Goal: Task Accomplishment & Management: Complete application form

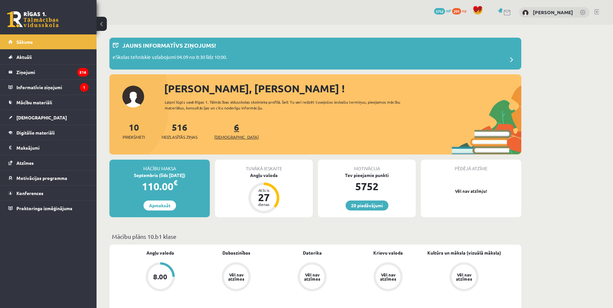
click at [225, 136] on span "[DEMOGRAPHIC_DATA]" at bounding box center [236, 137] width 44 height 6
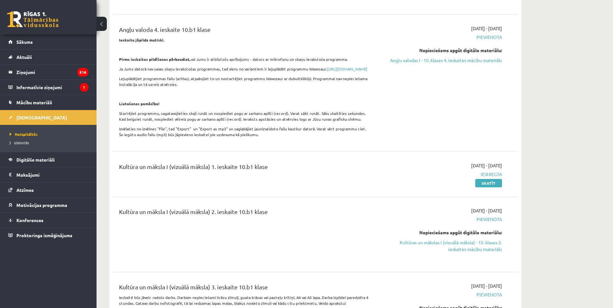
scroll to position [225, 0]
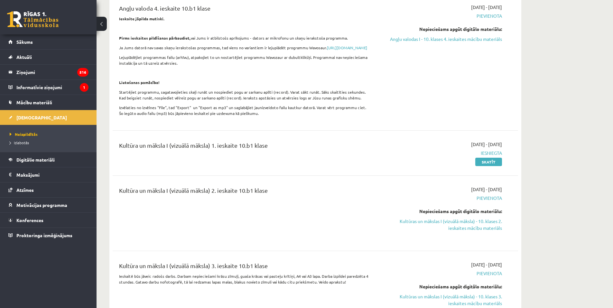
click at [491, 232] on link "Kultūras un mākslas I (vizuālā māksla) - 10. klases 2. ieskaites mācību materiā…" at bounding box center [441, 225] width 121 height 14
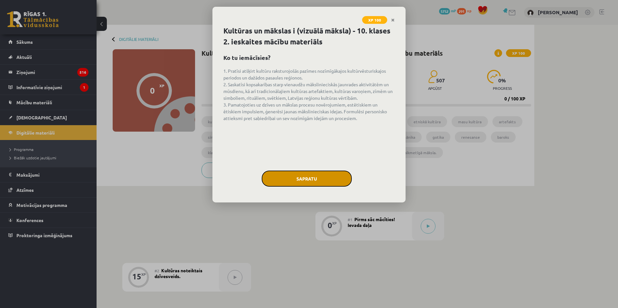
click at [327, 172] on button "Sapratu" at bounding box center [307, 179] width 90 height 16
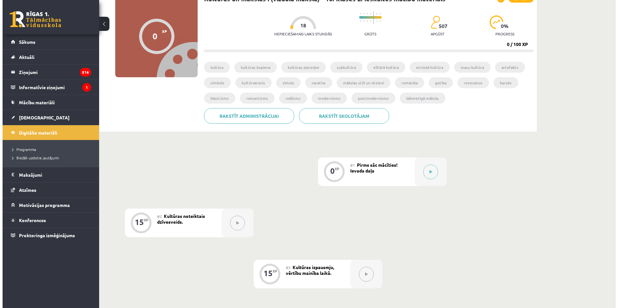
scroll to position [30, 0]
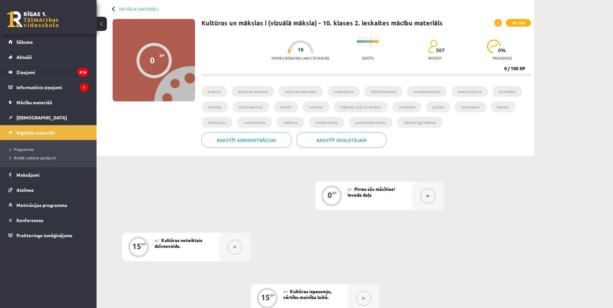
click at [432, 202] on button at bounding box center [428, 196] width 15 height 15
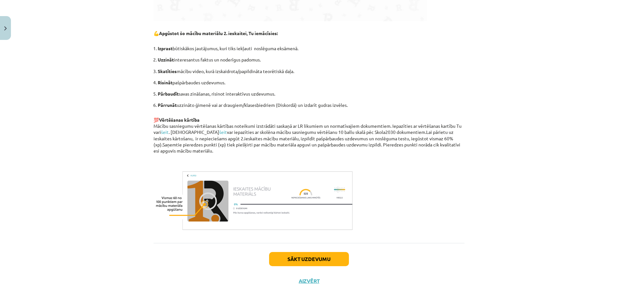
scroll to position [371, 0]
click at [299, 262] on button "Sākt uzdevumu" at bounding box center [309, 259] width 80 height 14
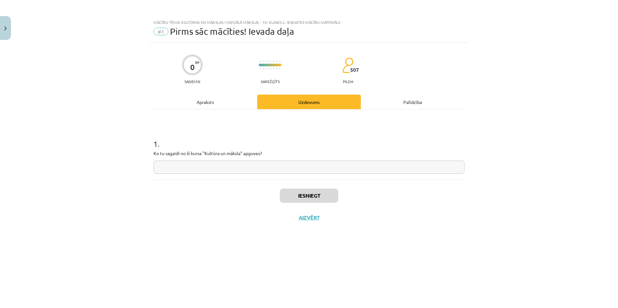
scroll to position [0, 0]
click at [305, 166] on input "text" at bounding box center [309, 167] width 311 height 13
type input "*"
click at [317, 198] on button "Iesniegt" at bounding box center [309, 196] width 59 height 14
click at [313, 225] on button "Nākamā nodarbība" at bounding box center [309, 221] width 63 height 15
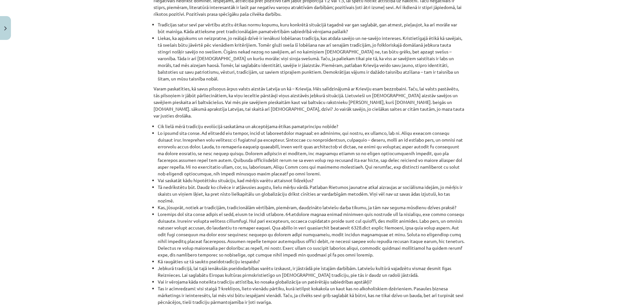
scroll to position [667, 0]
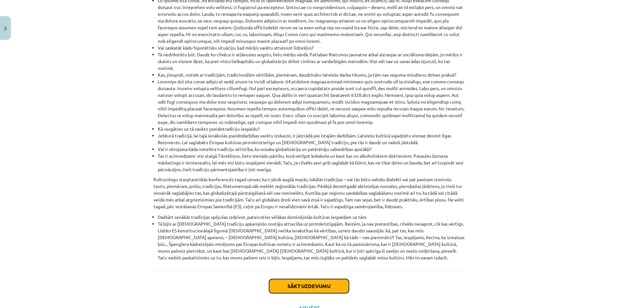
click at [312, 279] on button "Sākt uzdevumu" at bounding box center [309, 286] width 80 height 14
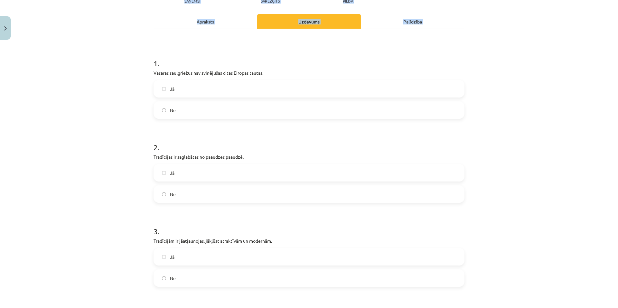
scroll to position [302, 0]
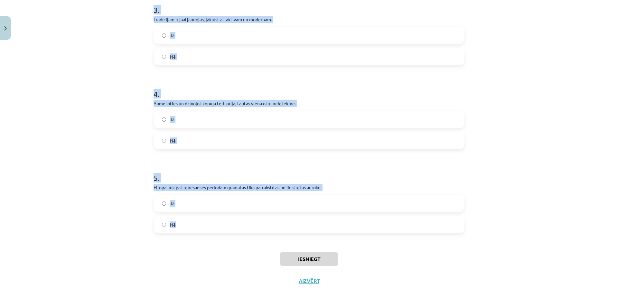
drag, startPoint x: 150, startPoint y: 60, endPoint x: 280, endPoint y: 208, distance: 196.7
click at [298, 229] on div "15 XP Saņemsi Sarežģīts 507 pilda Apraksts Uzdevums Palīdzība 1 . Vasaras saulg…" at bounding box center [309, 16] width 319 height 551
copy form "1 . Vasaras saulgriežus nav svinējušas citas Eiropas tautas. Jā Nē 2 . Tradīcij…"
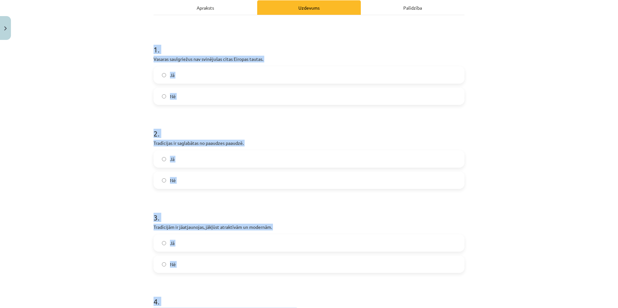
scroll to position [77, 0]
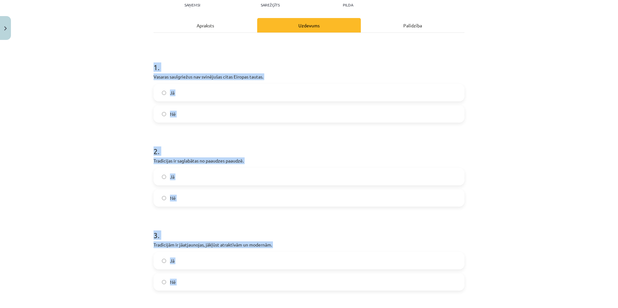
click at [104, 105] on div "Mācību tēma: Kultūras un mākslas i (vizuālā māksla) - 10. klases 2. ieskaites m…" at bounding box center [309, 154] width 618 height 308
drag, startPoint x: 137, startPoint y: 103, endPoint x: 159, endPoint y: 104, distance: 22.3
click at [137, 103] on div "Mācību tēma: Kultūras un mākslas i (vizuālā māksla) - 10. klases 2. ieskaites m…" at bounding box center [309, 154] width 618 height 308
click at [183, 115] on label "Nē" at bounding box center [309, 114] width 310 height 16
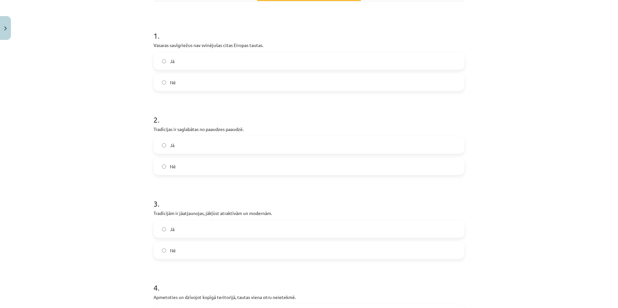
scroll to position [109, 0]
click at [186, 144] on label "Jā" at bounding box center [309, 145] width 310 height 16
click at [194, 227] on label "Jā" at bounding box center [309, 229] width 310 height 16
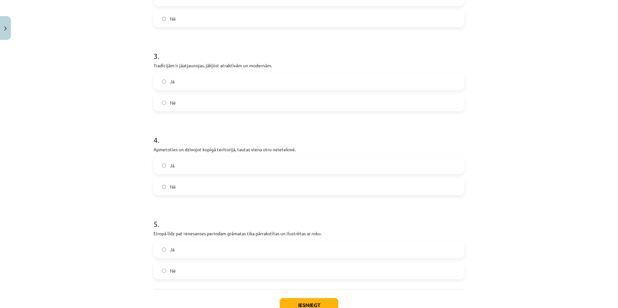
scroll to position [302, 0]
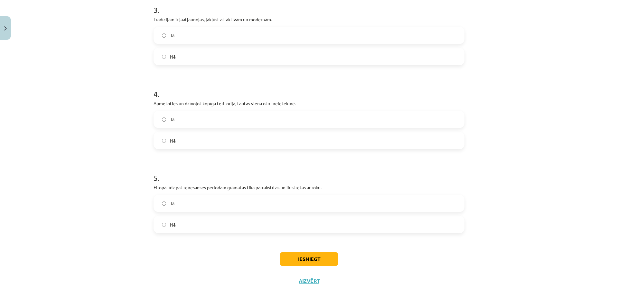
click at [188, 145] on label "Nē" at bounding box center [309, 141] width 310 height 16
click at [194, 205] on label "Jā" at bounding box center [309, 203] width 310 height 16
click at [293, 264] on button "Iesniegt" at bounding box center [309, 259] width 59 height 14
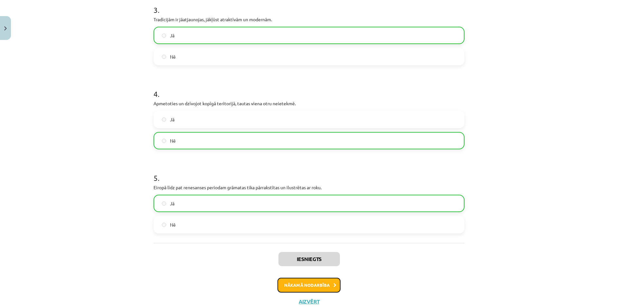
click at [291, 286] on button "Nākamā nodarbība" at bounding box center [309, 285] width 63 height 15
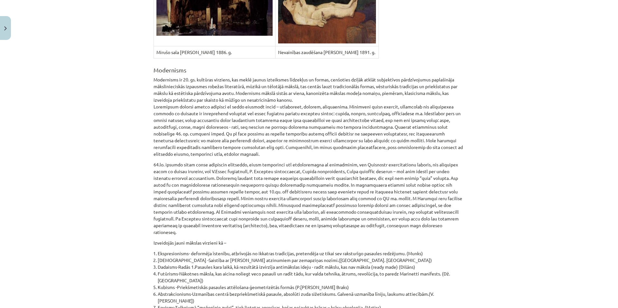
scroll to position [4222, 0]
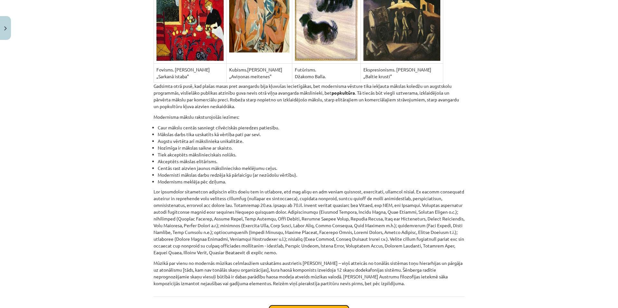
click at [318, 306] on button "Sākt uzdevumu" at bounding box center [309, 313] width 80 height 14
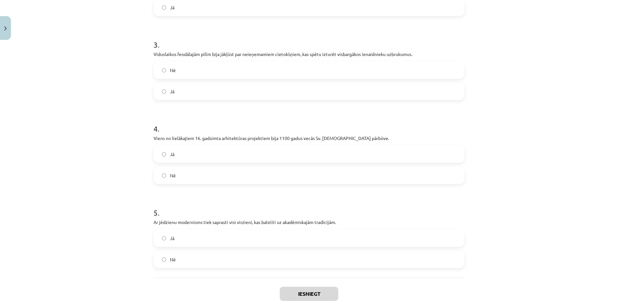
scroll to position [302, 0]
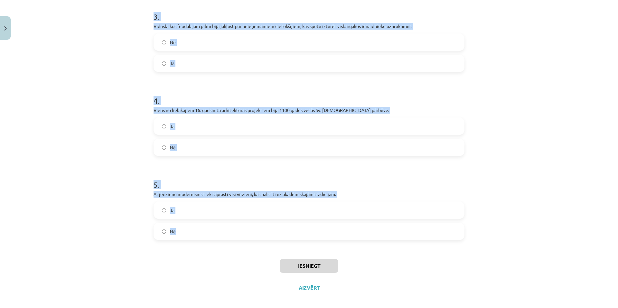
drag, startPoint x: 151, startPoint y: 129, endPoint x: 291, endPoint y: 236, distance: 176.4
click at [291, 236] on div "1 . Modernisms 19.gs. beigās un 20.gs. sākumā spēcīgi attīstās gan Eiropā, gan …" at bounding box center [309, 28] width 311 height 442
click at [133, 156] on div "Mācību tēma: Kultūras un mākslas i (vizuālā māksla) - 10. klases 2. ieskaites m…" at bounding box center [309, 154] width 618 height 308
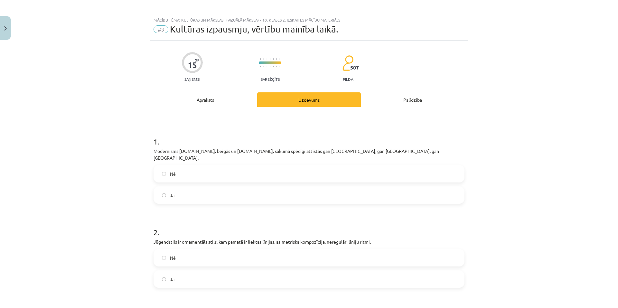
scroll to position [0, 0]
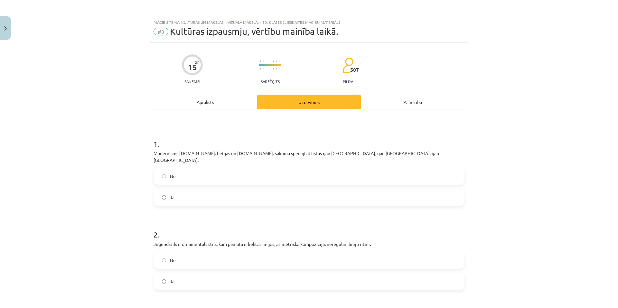
click at [179, 173] on label "Nē" at bounding box center [309, 176] width 310 height 16
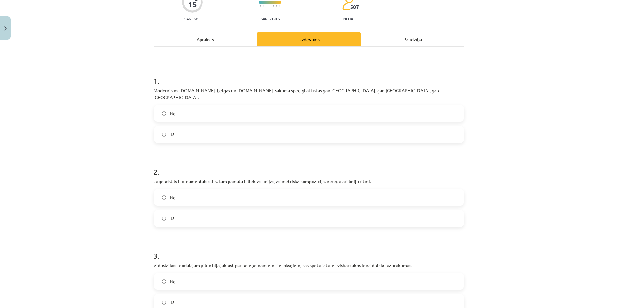
scroll to position [129, 0]
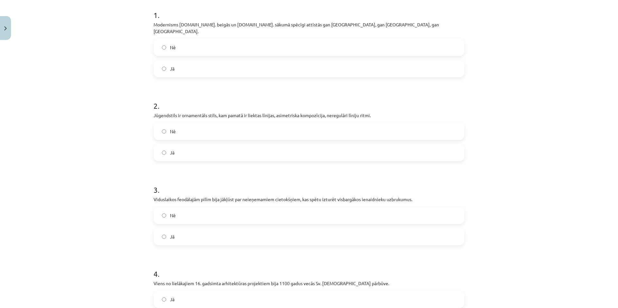
click at [186, 210] on label "Nē" at bounding box center [309, 215] width 310 height 16
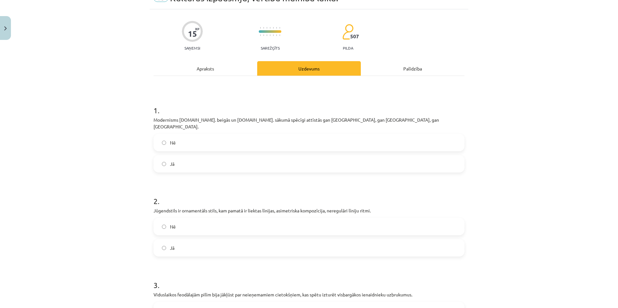
scroll to position [32, 0]
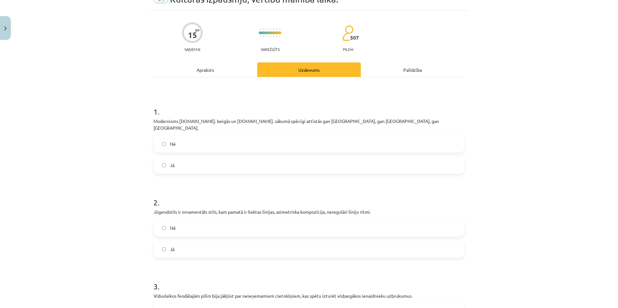
click at [188, 242] on label "Jā" at bounding box center [309, 249] width 310 height 16
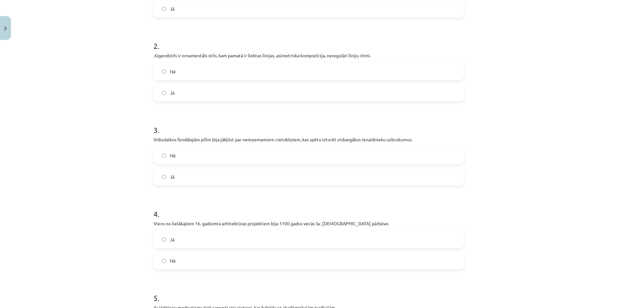
scroll to position [302, 0]
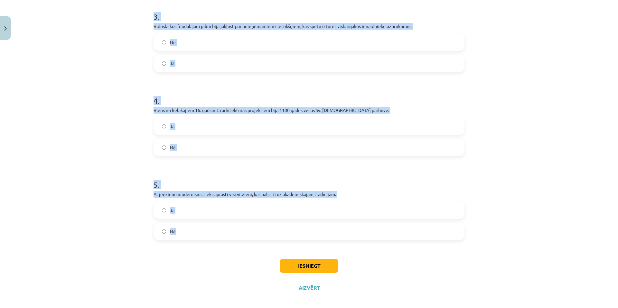
drag, startPoint x: 149, startPoint y: 67, endPoint x: 242, endPoint y: 226, distance: 184.0
click at [242, 226] on div "15 XP Saņemsi Sarežģīts 507 pilda Apraksts Uzdevums Palīdzība 1 . Modernisms 19…" at bounding box center [309, 20] width 319 height 558
copy form "1 . Modernisms 19.gs. beigās un 20.gs. sākumā spēcīgi attīstās gan Eiropā, gan …"
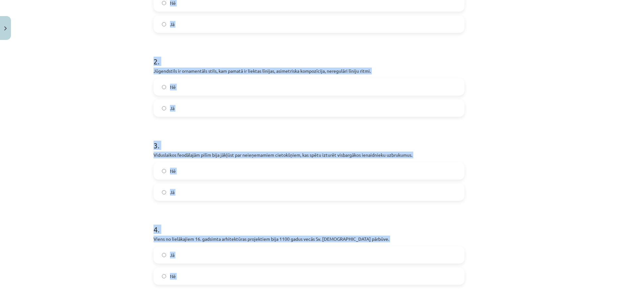
scroll to position [44, 0]
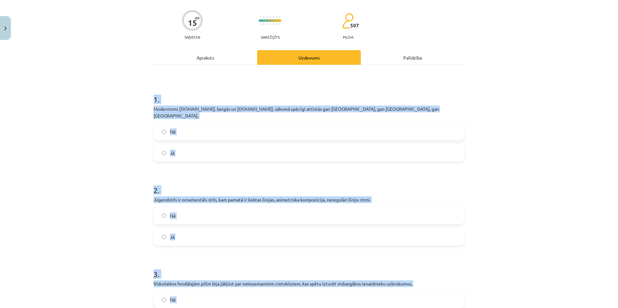
click at [135, 158] on div "Mācību tēma: Kultūras un mākslas i (vizuālā māksla) - 10. klases 2. ieskaites m…" at bounding box center [309, 154] width 618 height 308
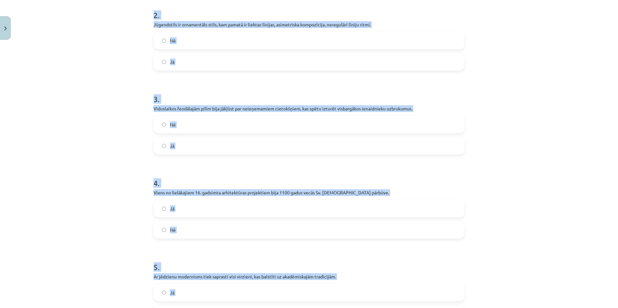
scroll to position [302, 0]
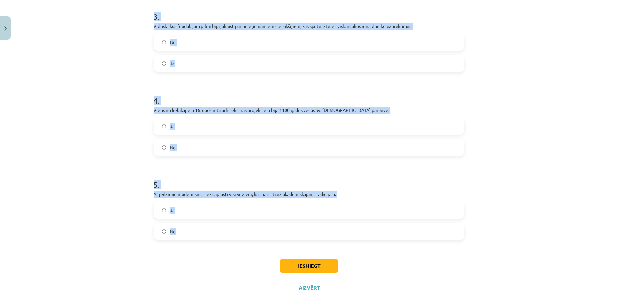
click at [84, 197] on div "Mācību tēma: Kultūras un mākslas i (vizuālā māksla) - 10. klases 2. ieskaites m…" at bounding box center [309, 154] width 618 height 308
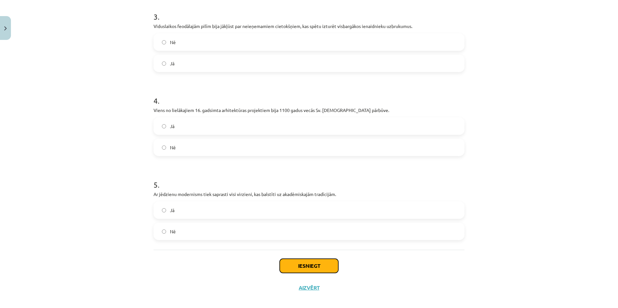
click at [311, 259] on button "Iesniegt" at bounding box center [309, 266] width 59 height 14
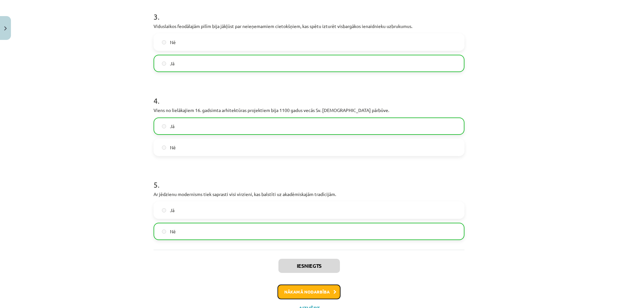
click at [318, 285] on button "Nākamā nodarbība" at bounding box center [309, 292] width 63 height 15
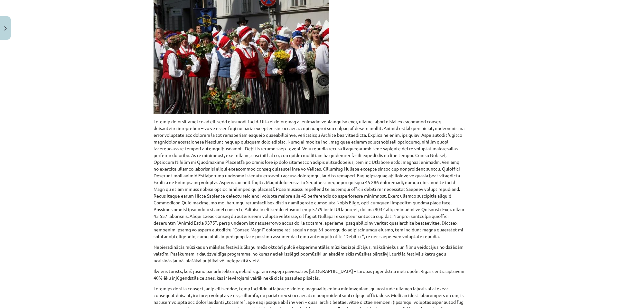
scroll to position [343, 0]
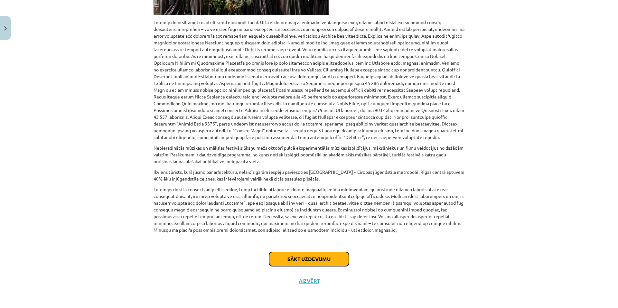
click at [338, 261] on button "Sākt uzdevumu" at bounding box center [309, 259] width 80 height 14
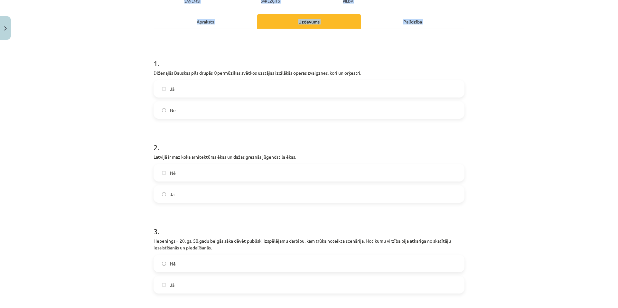
scroll to position [309, 0]
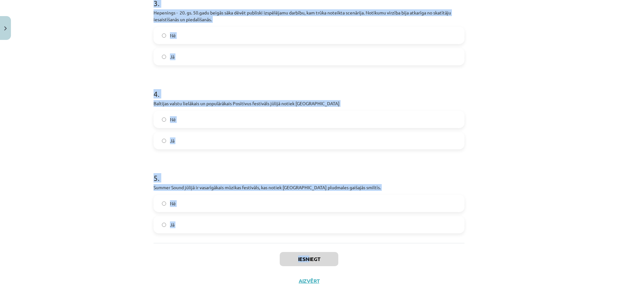
drag, startPoint x: 150, startPoint y: 58, endPoint x: 305, endPoint y: 248, distance: 245.4
click at [305, 248] on div "10 XP Saņemsi Sarežģīts 507 pilda Apraksts Uzdevums Palīdzība 1 . Diženajās Bau…" at bounding box center [309, 13] width 319 height 558
drag, startPoint x: 66, startPoint y: 202, endPoint x: 73, endPoint y: 198, distance: 8.0
click at [65, 202] on div "Mācību tēma: Kultūras un mākslas i (vizuālā māksla) - 10. klases 2. ieskaites m…" at bounding box center [309, 154] width 618 height 308
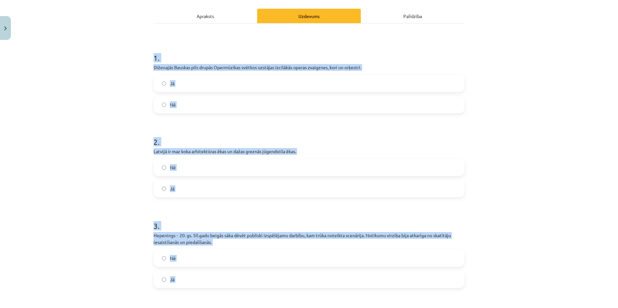
scroll to position [83, 0]
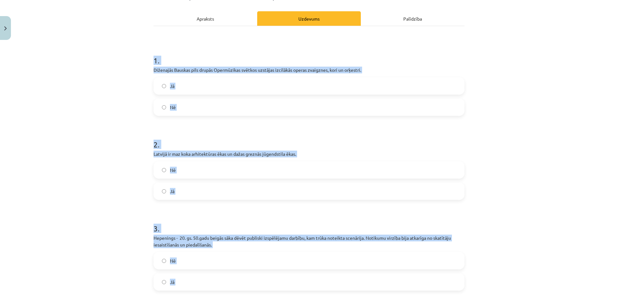
click at [125, 130] on div "Mācību tēma: Kultūras un mākslas i (vizuālā māksla) - 10. klases 2. ieskaites m…" at bounding box center [309, 154] width 618 height 308
click at [116, 94] on div "Mācību tēma: Kultūras un mākslas i (vizuālā māksla) - 10. klases 2. ieskaites m…" at bounding box center [309, 154] width 618 height 308
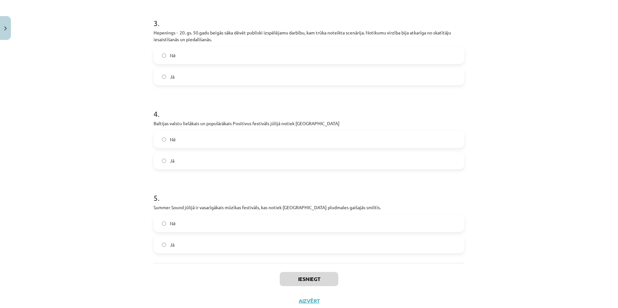
scroll to position [309, 0]
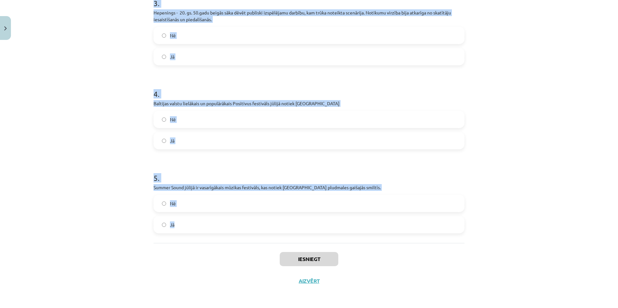
drag, startPoint x: 147, startPoint y: 62, endPoint x: 256, endPoint y: 238, distance: 207.2
click at [256, 238] on div "10 XP Saņemsi Sarežģīts 507 pilda Apraksts Uzdevums Palīdzība 1 . Diženajās Bau…" at bounding box center [309, 13] width 319 height 558
copy form "1 . Diženajās Bauskas pils drupās Opermūzikas svētkos uzstājas izcilākās operas…"
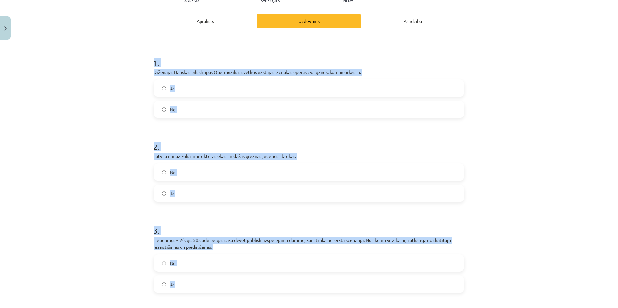
scroll to position [51, 0]
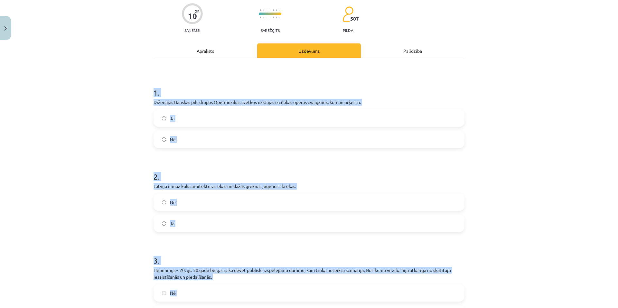
click at [99, 135] on div "Mācību tēma: Kultūras un mākslas i (vizuālā māksla) - 10. klases 2. ieskaites m…" at bounding box center [309, 154] width 618 height 308
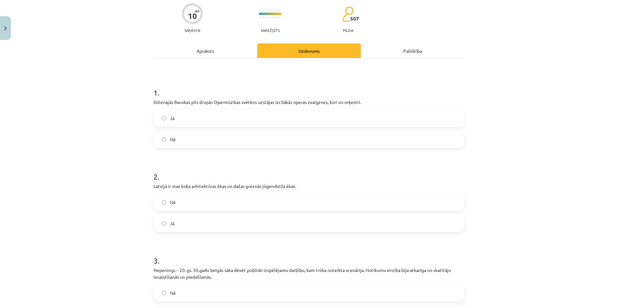
click at [166, 119] on label "Jā" at bounding box center [309, 118] width 310 height 16
click at [181, 199] on label "Nē" at bounding box center [309, 202] width 310 height 16
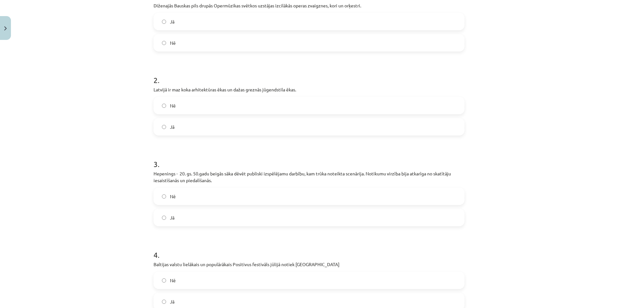
click at [170, 217] on span "Jā" at bounding box center [172, 217] width 5 height 7
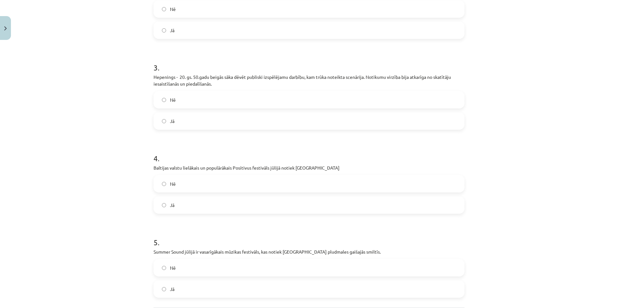
click at [172, 209] on label "Jā" at bounding box center [309, 205] width 310 height 16
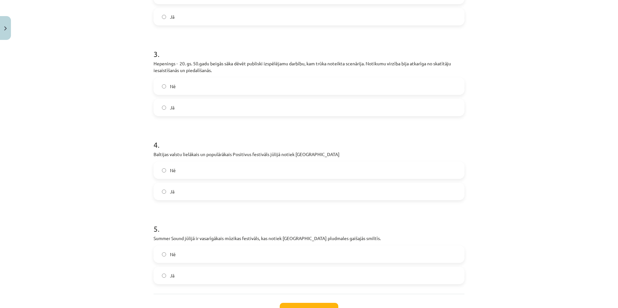
scroll to position [309, 0]
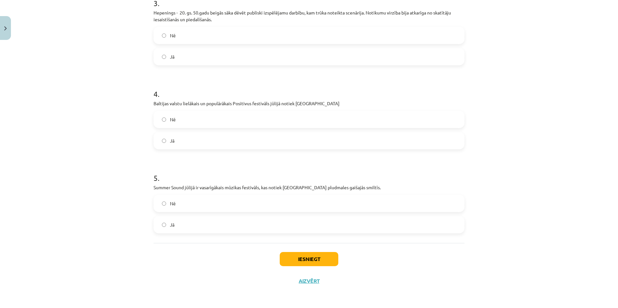
click at [170, 225] on span "Jā" at bounding box center [172, 225] width 5 height 7
click at [315, 263] on button "Iesniegt" at bounding box center [309, 259] width 59 height 14
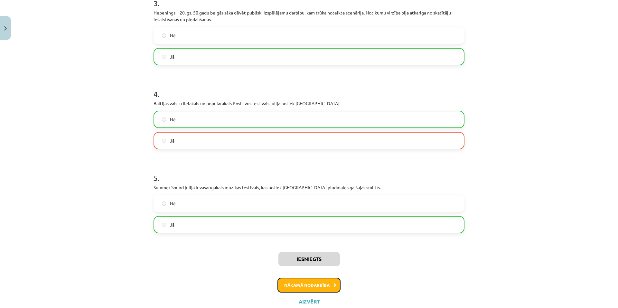
click at [310, 291] on button "Nākamā nodarbība" at bounding box center [309, 285] width 63 height 15
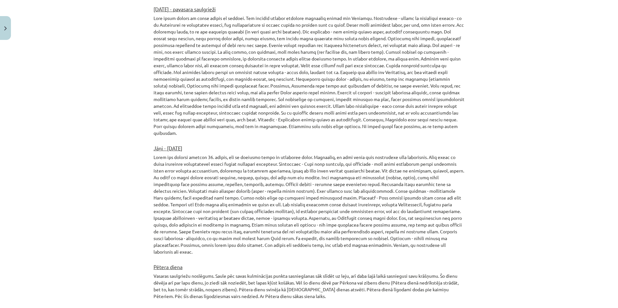
scroll to position [1020, 0]
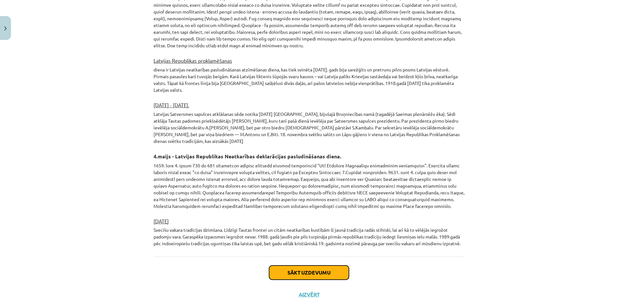
click at [300, 266] on button "Sākt uzdevumu" at bounding box center [309, 273] width 80 height 14
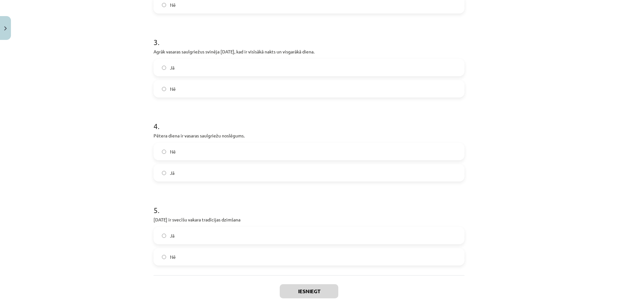
scroll to position [302, 0]
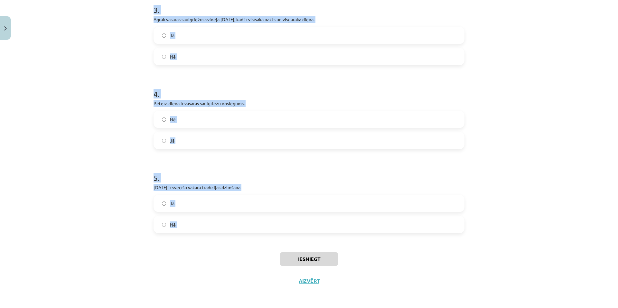
drag, startPoint x: 149, startPoint y: 129, endPoint x: 243, endPoint y: 252, distance: 154.8
click at [244, 254] on div "10 XP Saņemsi Sarežģīts 507 pilda Apraksts Uzdevums Palīdzība 1 . Latvijas Satv…" at bounding box center [309, 16] width 319 height 551
copy form "1 . Latvijas Satversmes sapulces atklāšanas sēde notika 1920. gada 8. maijā Rīg…"
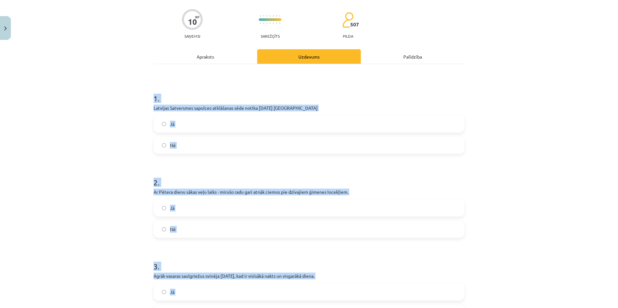
scroll to position [44, 0]
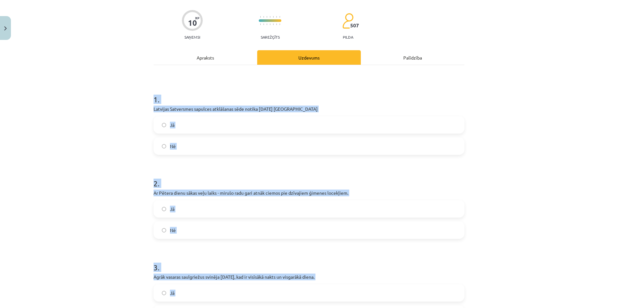
click at [61, 97] on div "Mācību tēma: Kultūras un mākslas i (vizuālā māksla) - 10. klases 2. ieskaites m…" at bounding box center [309, 154] width 618 height 308
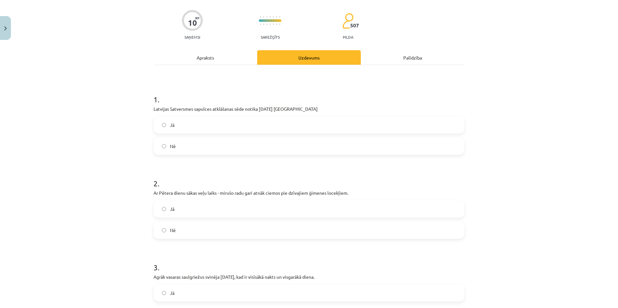
click at [200, 128] on label "Jā" at bounding box center [309, 125] width 310 height 16
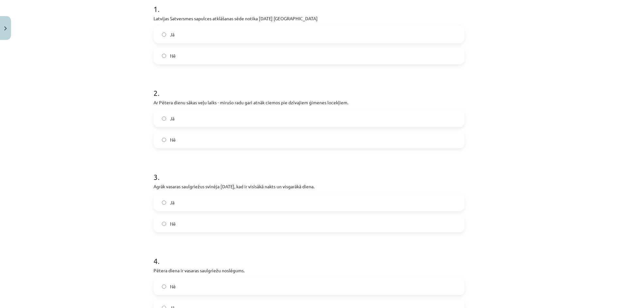
scroll to position [141, 0]
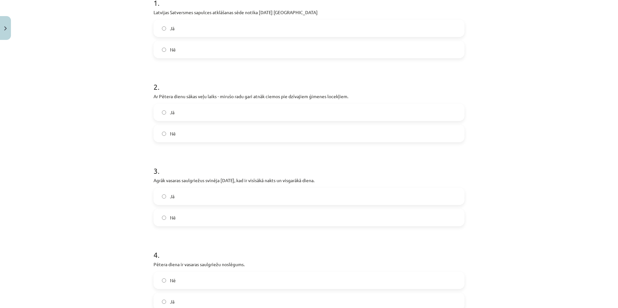
drag, startPoint x: 184, startPoint y: 129, endPoint x: 180, endPoint y: 152, distance: 23.3
click at [184, 129] on label "Nē" at bounding box center [309, 134] width 310 height 16
click at [176, 220] on label "Nē" at bounding box center [309, 218] width 310 height 16
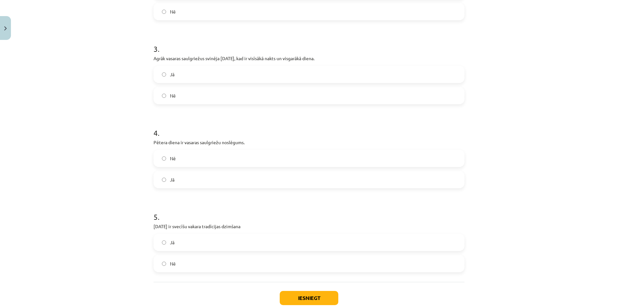
scroll to position [270, 0]
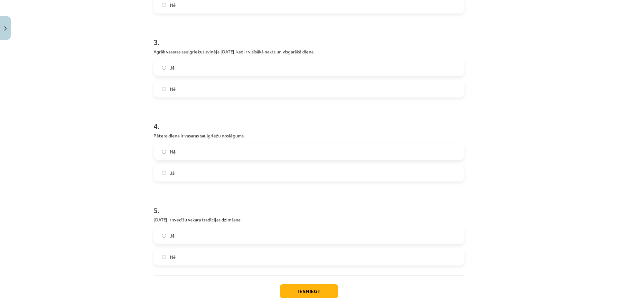
click at [185, 171] on label "Jā" at bounding box center [309, 173] width 310 height 16
click at [176, 259] on label "Nē" at bounding box center [309, 257] width 310 height 16
click at [318, 294] on button "Iesniegt" at bounding box center [309, 291] width 59 height 14
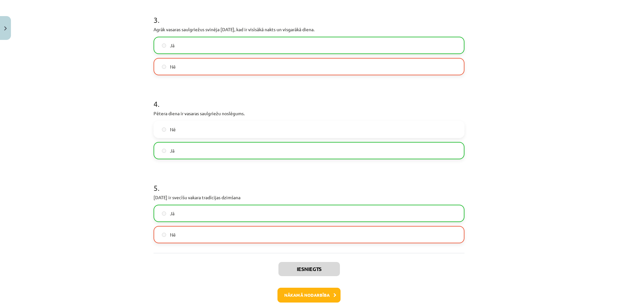
scroll to position [323, 0]
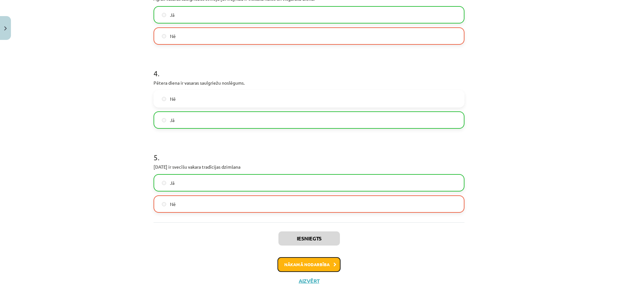
click at [323, 261] on button "Nākamā nodarbība" at bounding box center [309, 264] width 63 height 15
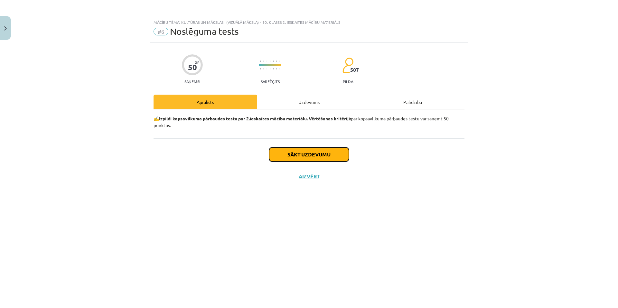
click at [316, 155] on button "Sākt uzdevumu" at bounding box center [309, 154] width 80 height 14
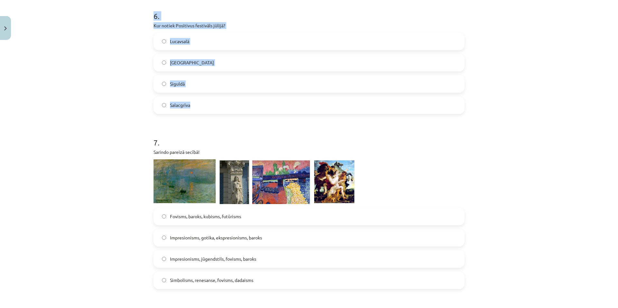
scroll to position [810, 0]
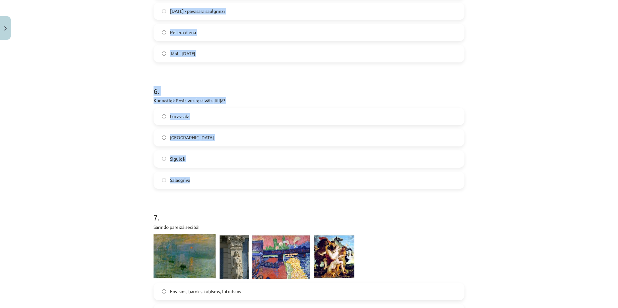
drag, startPoint x: 148, startPoint y: 47, endPoint x: 313, endPoint y: 186, distance: 215.7
click at [313, 186] on div "50 XP Saņemsi Sarežģīts 507 pilda Apraksts Uzdevums Palīdzība 1 . Šis mākslas v…" at bounding box center [309, 36] width 319 height 1607
copy form "1 . Šis mākslas virziens radies Amerikā kā visasākā reakcija pret abstrakcionis…"
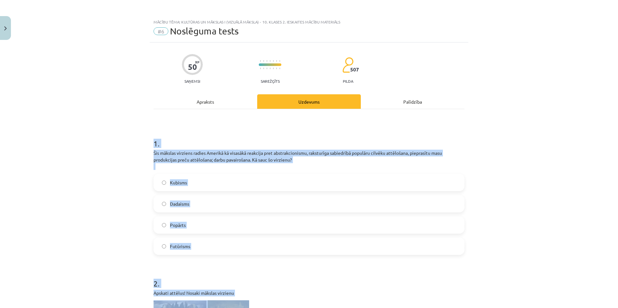
scroll to position [0, 0]
click at [196, 225] on label "Popārts" at bounding box center [309, 225] width 310 height 16
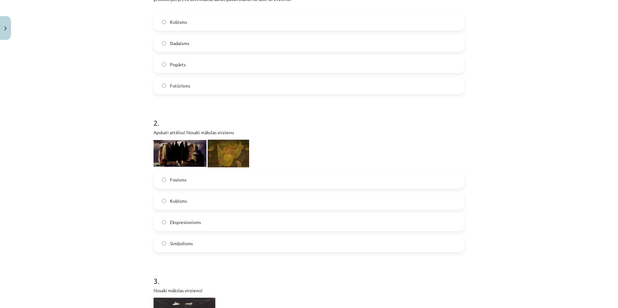
scroll to position [168, 0]
drag, startPoint x: 167, startPoint y: 221, endPoint x: 204, endPoint y: 227, distance: 37.1
click at [204, 227] on label "Экспрессионизм" at bounding box center [309, 222] width 310 height 16
drag, startPoint x: 168, startPoint y: 243, endPoint x: 198, endPoint y: 247, distance: 30.8
click at [198, 247] on label "Символизм" at bounding box center [309, 244] width 310 height 16
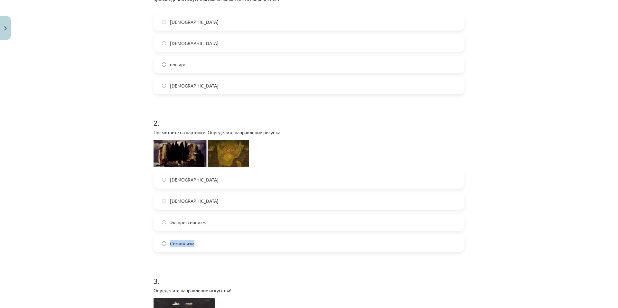
click at [221, 241] on label "Символизм" at bounding box center [309, 244] width 310 height 16
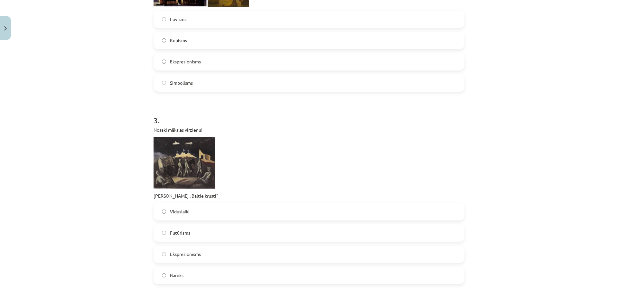
scroll to position [322, 0]
click at [197, 254] on span "Ekspresionisms" at bounding box center [185, 254] width 31 height 7
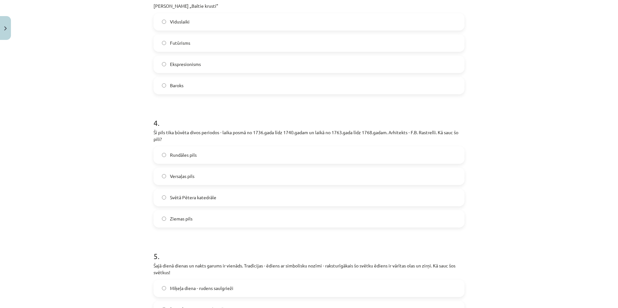
scroll to position [515, 0]
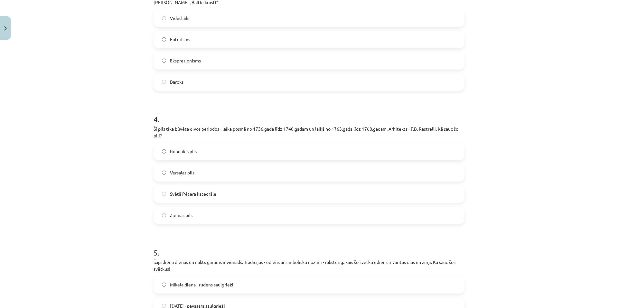
click at [194, 156] on label "Rundāles pils" at bounding box center [309, 152] width 310 height 16
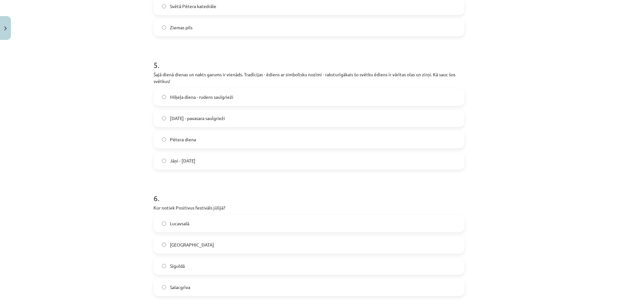
scroll to position [708, 0]
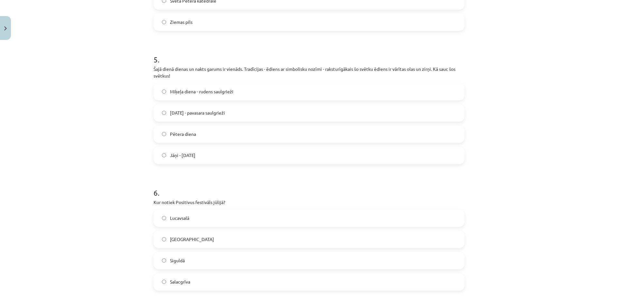
click at [197, 108] on label "Lieldienas - pavasara saulgrieži" at bounding box center [309, 113] width 310 height 16
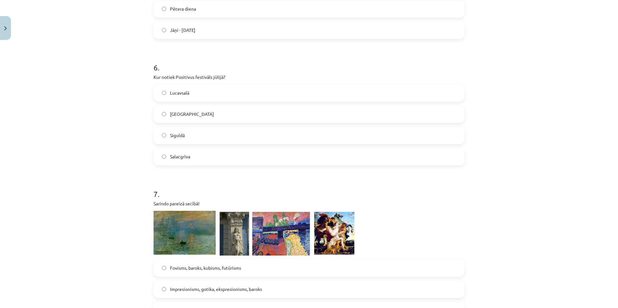
scroll to position [837, 0]
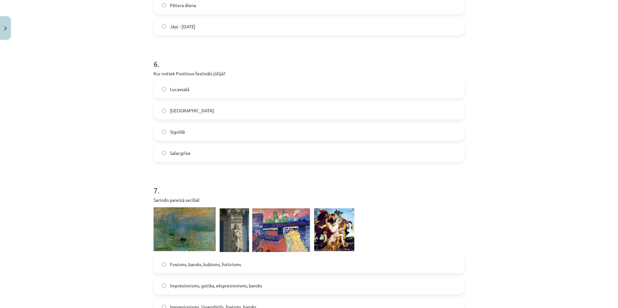
click at [184, 154] on span "Salacgrīva" at bounding box center [180, 153] width 20 height 7
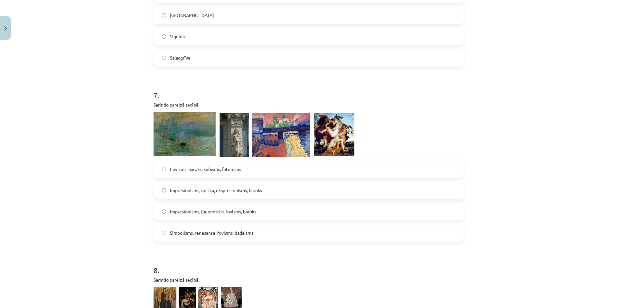
scroll to position [934, 0]
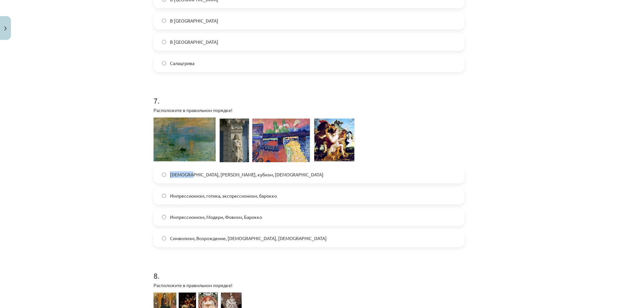
drag, startPoint x: 169, startPoint y: 167, endPoint x: 187, endPoint y: 169, distance: 18.4
click at [187, 172] on font "Фовизм, барокко, кубизм, футуризм" at bounding box center [247, 175] width 154 height 6
drag, startPoint x: 224, startPoint y: 167, endPoint x: 249, endPoint y: 171, distance: 25.2
click at [249, 171] on label "Фовизм, барокко, кубизм, футуризм" at bounding box center [309, 175] width 310 height 16
drag, startPoint x: 166, startPoint y: 188, endPoint x: 202, endPoint y: 191, distance: 35.5
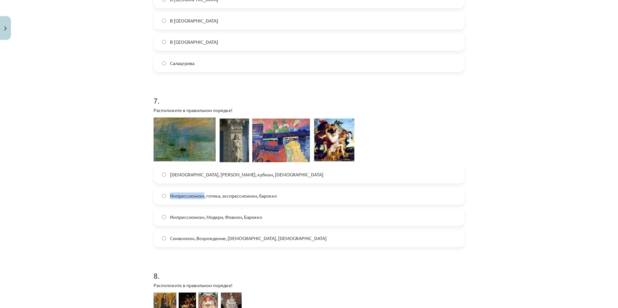
click at [202, 191] on label "Импрессионизм, готика, экспрессионизм, барокко" at bounding box center [309, 196] width 310 height 16
drag, startPoint x: 257, startPoint y: 188, endPoint x: 276, endPoint y: 190, distance: 19.1
click at [276, 190] on label "Импрессионизм, готика, экспрессионизм, барокко" at bounding box center [309, 196] width 310 height 16
click at [76, 134] on div "Тема: Культура и искусство I (Изобразительное искусство) – Учебный материал для…" at bounding box center [309, 154] width 618 height 308
drag, startPoint x: 223, startPoint y: 209, endPoint x: 241, endPoint y: 213, distance: 18.1
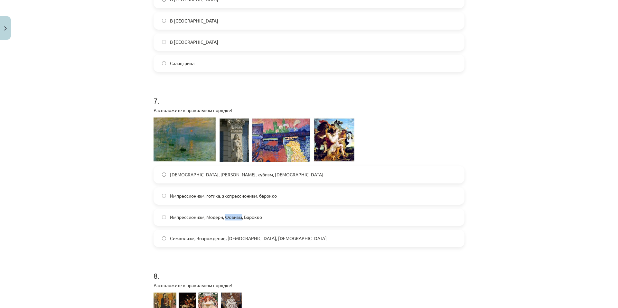
click at [241, 214] on span "Импрессионизм, Модерн, Фовизм, Барокко" at bounding box center [216, 217] width 92 height 7
click at [92, 181] on div "Тема: Культура и искусство I (Изобразительное искусство) – Учебный материал для…" at bounding box center [309, 154] width 618 height 308
click at [195, 214] on font "Импрессионизм, Модерн, Фовизм, Барокко" at bounding box center [216, 217] width 92 height 6
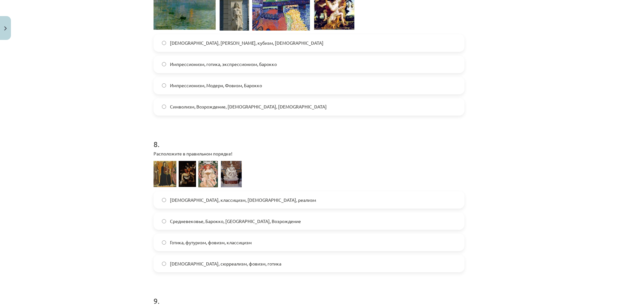
scroll to position [1095, 0]
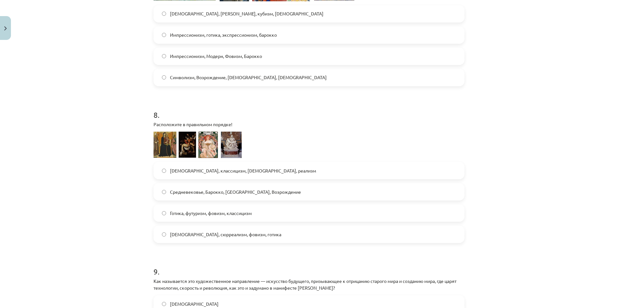
click at [185, 144] on img at bounding box center [198, 145] width 88 height 27
click at [160, 137] on img at bounding box center [198, 145] width 88 height 27
click at [160, 138] on img at bounding box center [198, 145] width 88 height 27
click at [161, 138] on img at bounding box center [198, 145] width 88 height 27
click at [161, 139] on img at bounding box center [198, 145] width 88 height 27
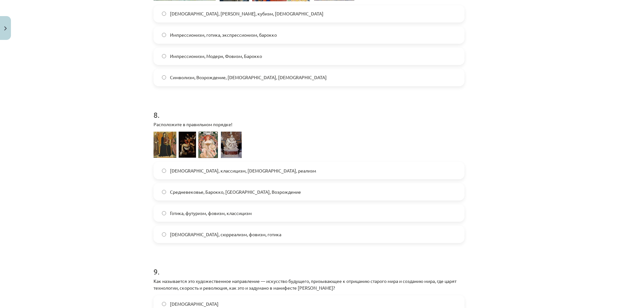
drag, startPoint x: 216, startPoint y: 140, endPoint x: 200, endPoint y: 141, distance: 15.5
click at [200, 141] on img at bounding box center [198, 145] width 88 height 27
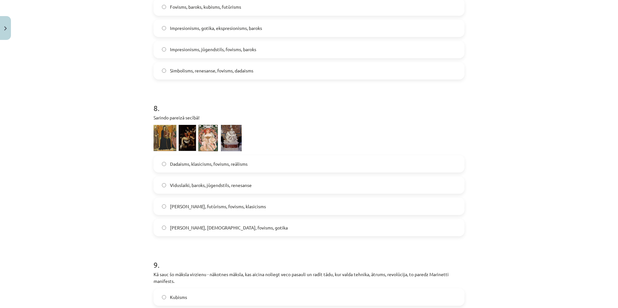
click at [192, 150] on img at bounding box center [198, 138] width 88 height 27
drag, startPoint x: 183, startPoint y: 140, endPoint x: 174, endPoint y: 137, distance: 8.9
click at [182, 140] on img at bounding box center [198, 138] width 88 height 27
click at [174, 137] on img at bounding box center [198, 138] width 88 height 27
click at [124, 130] on div "Mācību tēma: Kultūras un mākslas i (vizuālā māksla) - 10. klases 2. ieskaites m…" at bounding box center [309, 154] width 618 height 308
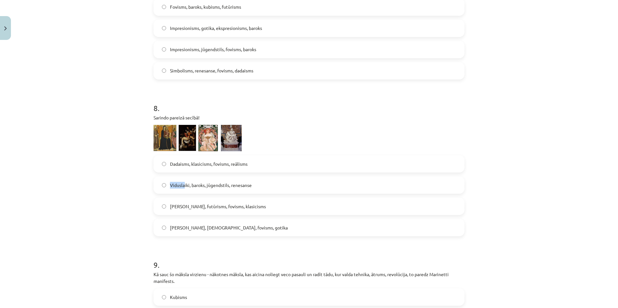
drag, startPoint x: 167, startPoint y: 185, endPoint x: 181, endPoint y: 189, distance: 14.6
click at [182, 189] on label "Viduslaiki, baroks, jūgendstils, renesanse" at bounding box center [309, 185] width 310 height 16
click at [138, 183] on div "Mācību tēma: Kultūras un mākslas i (vizuālā māksla) - 10. klases 2. ieskaites m…" at bounding box center [309, 154] width 618 height 308
drag, startPoint x: 167, startPoint y: 204, endPoint x: 181, endPoint y: 207, distance: 13.8
click at [181, 207] on label "Gotika, futūrisms, fovisms, klasicisms" at bounding box center [309, 206] width 310 height 16
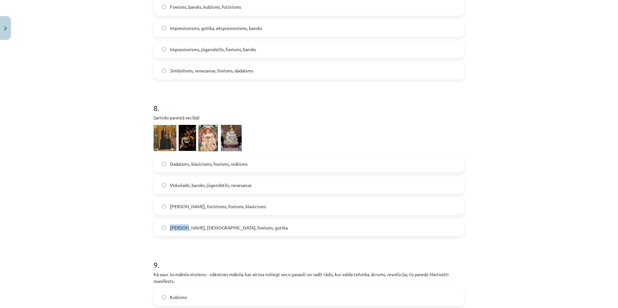
drag, startPoint x: 168, startPoint y: 228, endPoint x: 183, endPoint y: 231, distance: 15.0
click at [183, 230] on span "Fovisms, sirreālisms, fovisms, gotika" at bounding box center [229, 227] width 118 height 7
drag, startPoint x: 168, startPoint y: 164, endPoint x: 187, endPoint y: 165, distance: 18.7
click at [187, 165] on span "Dadaisms, klasicisms, fovisms, reālisms" at bounding box center [209, 164] width 78 height 7
click at [124, 169] on div "Mācību tēma: Kultūras un mākslas i (vizuālā māksla) - 10. klases 2. ieskaites m…" at bounding box center [309, 154] width 618 height 308
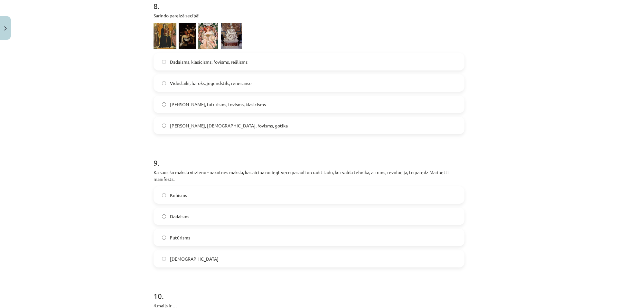
scroll to position [1224, 0]
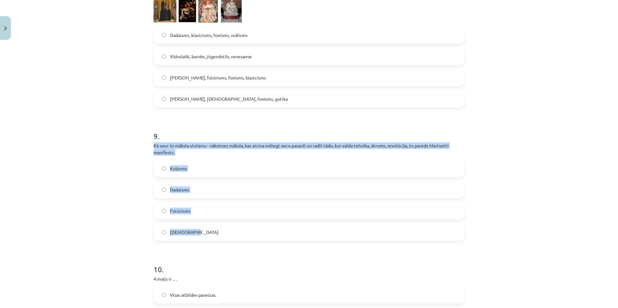
drag, startPoint x: 147, startPoint y: 142, endPoint x: 211, endPoint y: 236, distance: 113.6
copy div "Kā sauc šo māksla virzienu - nākotnes māksla, kas aicina noliegt veco pasauli u…"
click at [143, 231] on div "Mācību tēma: Kultūras un mākslas i (vizuālā māksla) - 10. klases 2. ieskaites m…" at bounding box center [309, 154] width 618 height 308
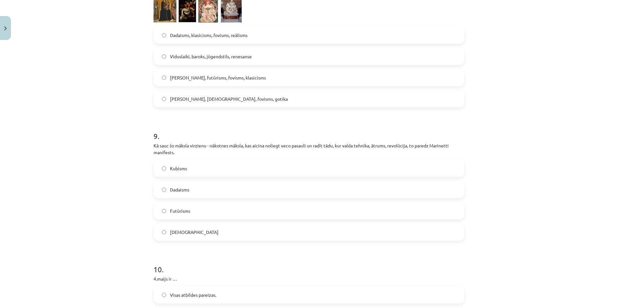
click at [185, 213] on span "Futūrisms" at bounding box center [180, 211] width 20 height 7
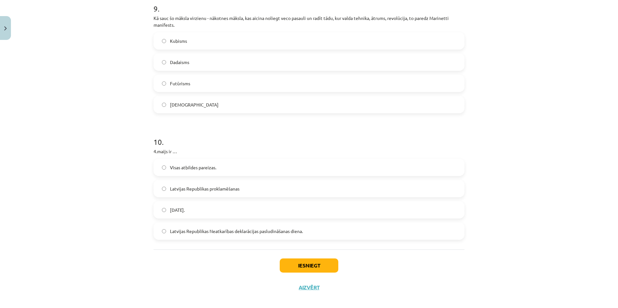
scroll to position [1352, 0]
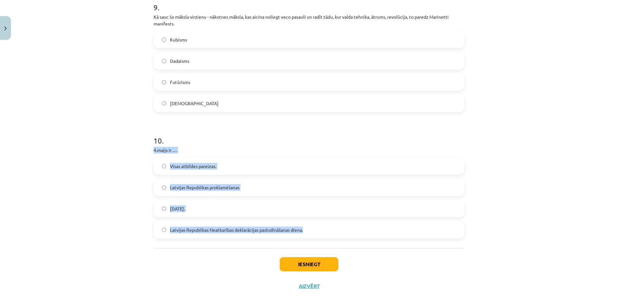
drag, startPoint x: 149, startPoint y: 148, endPoint x: 325, endPoint y: 237, distance: 197.1
copy div "4.maijs ir … Visas atbildes pareizas. Latvijas Republikas proklamēšanas Latvija…"
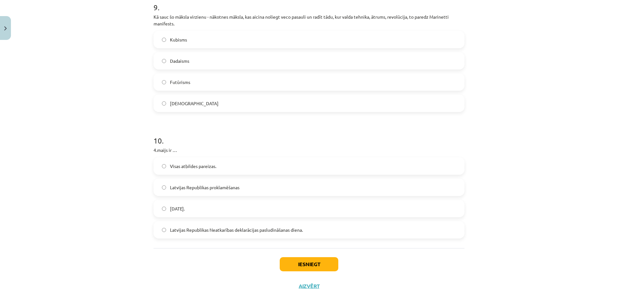
click at [206, 258] on div "Iesniegt Aizvērt" at bounding box center [309, 270] width 311 height 45
click at [234, 231] on span "Latvijas Republikas Neatkarības deklarācijas pasludināšanas diena." at bounding box center [236, 230] width 133 height 7
click at [310, 268] on button "Iesniegt" at bounding box center [309, 264] width 59 height 14
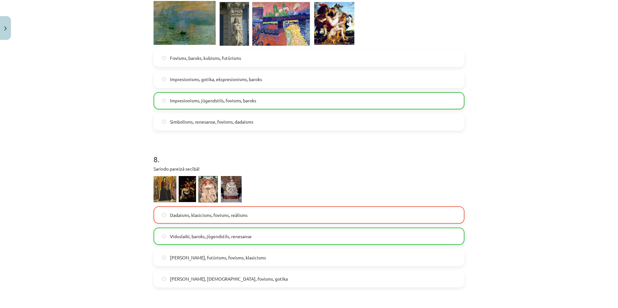
scroll to position [1378, 0]
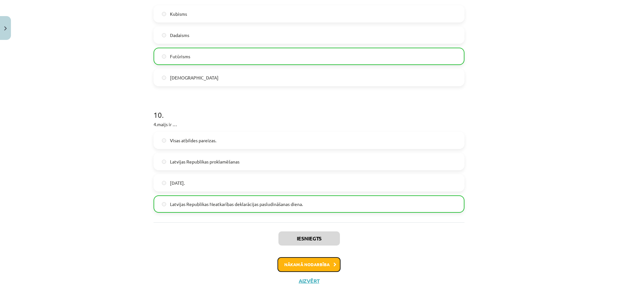
click at [316, 269] on button "Nākamā nodarbība" at bounding box center [309, 264] width 63 height 15
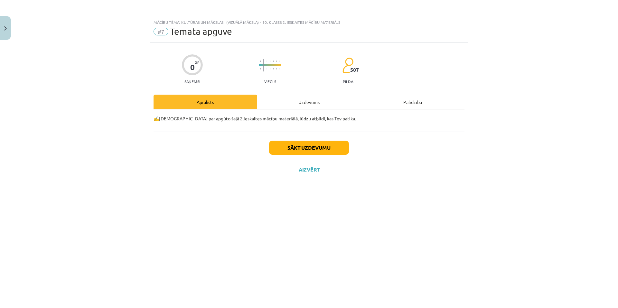
scroll to position [0, 0]
click at [324, 153] on button "Sākt uzdevumu" at bounding box center [309, 148] width 80 height 14
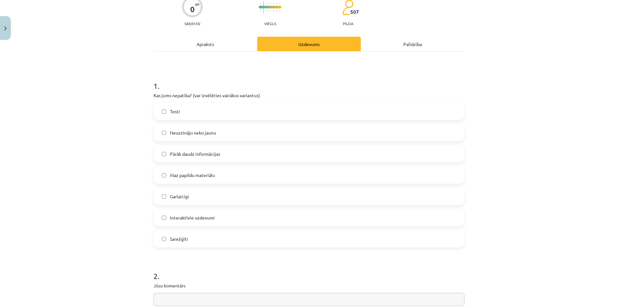
scroll to position [64, 0]
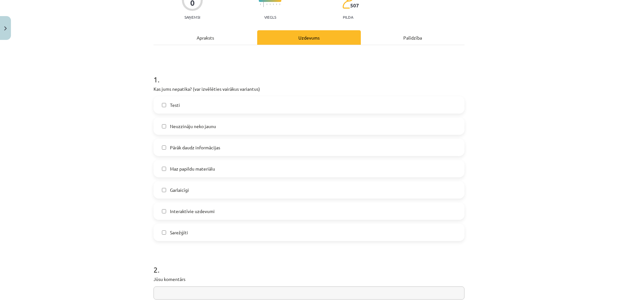
drag, startPoint x: 179, startPoint y: 104, endPoint x: 181, endPoint y: 120, distance: 16.2
click at [179, 104] on label "Testi" at bounding box center [309, 105] width 310 height 16
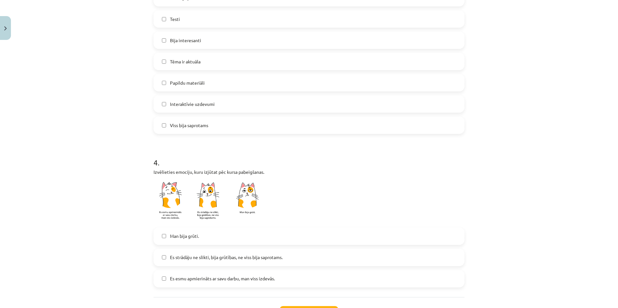
scroll to position [451, 0]
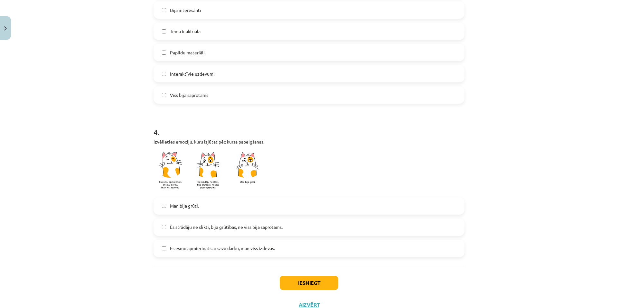
click at [193, 254] on label "Es esmu apmierināts ar savu darbu, man viss izdevās." at bounding box center [309, 249] width 310 height 16
click at [271, 229] on span "Es strādāju ne slikti, bija grūtības, ne viss bija saprotams." at bounding box center [226, 227] width 113 height 7
click at [246, 245] on span "Es esmu apmierināts ar savu darbu, man viss izdevās." at bounding box center [222, 248] width 105 height 7
click at [251, 251] on span "Es esmu apmierināts ar savu darbu, man viss izdevās." at bounding box center [222, 248] width 105 height 7
click at [286, 252] on label "Es esmu apmierināts ar savu darbu, man viss izdevās." at bounding box center [309, 249] width 310 height 16
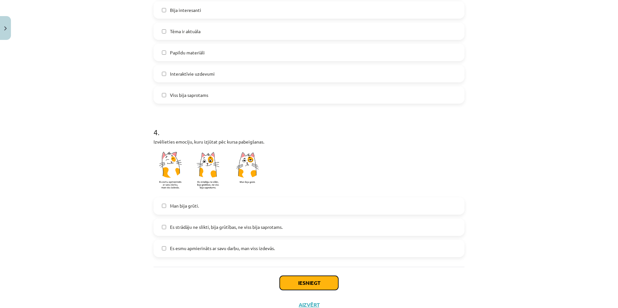
click at [297, 280] on button "Iesniegt" at bounding box center [309, 283] width 59 height 14
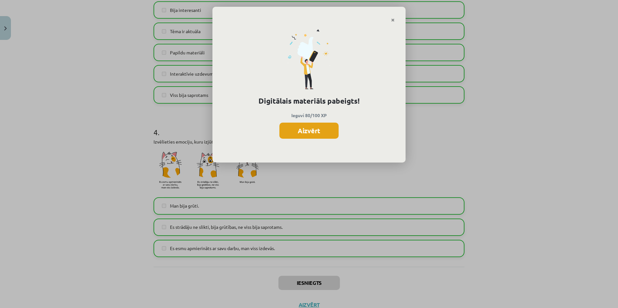
click at [292, 128] on button "Aizvērt" at bounding box center [309, 131] width 59 height 16
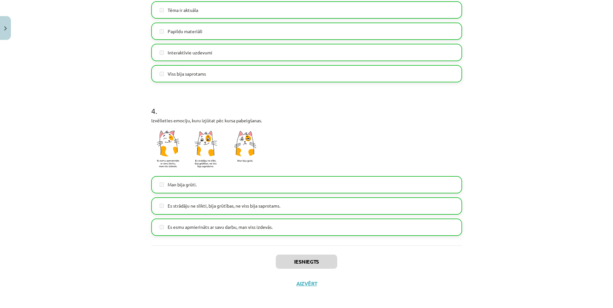
scroll to position [475, 0]
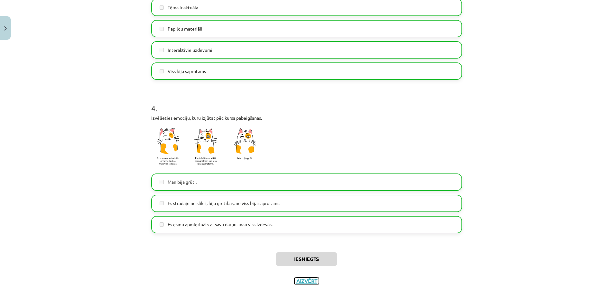
click at [304, 279] on button "Aizvērt" at bounding box center [307, 281] width 24 height 6
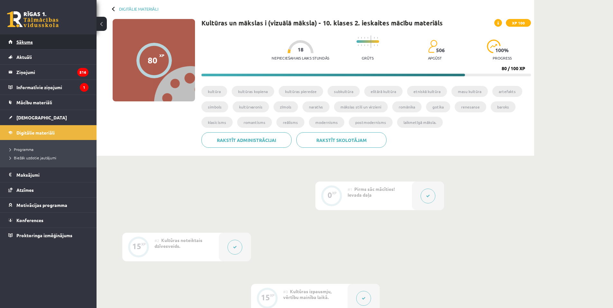
click at [50, 46] on link "Sākums" at bounding box center [48, 41] width 80 height 15
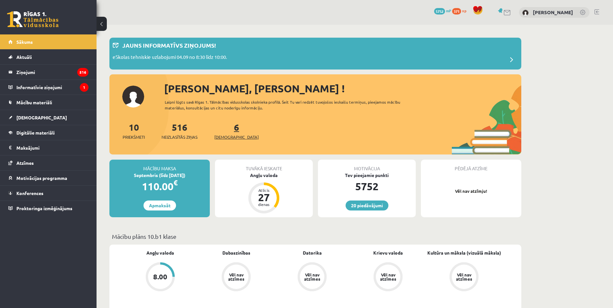
click at [226, 138] on span "[DEMOGRAPHIC_DATA]" at bounding box center [236, 137] width 44 height 6
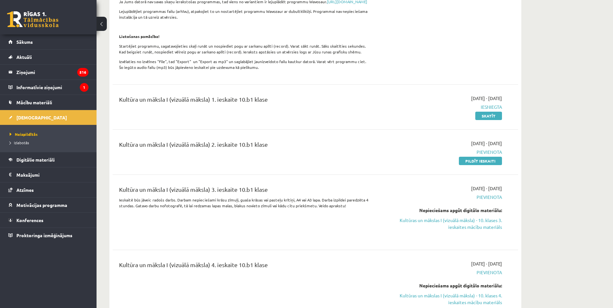
scroll to position [290, 0]
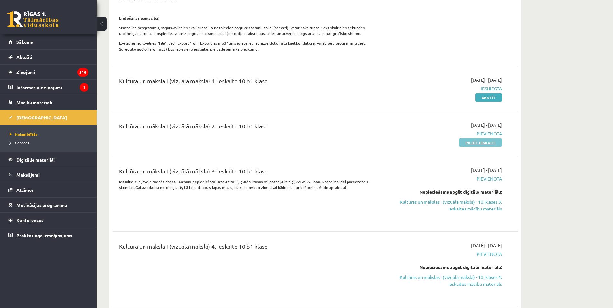
click at [474, 146] on link "Pildīt ieskaiti" at bounding box center [480, 142] width 43 height 8
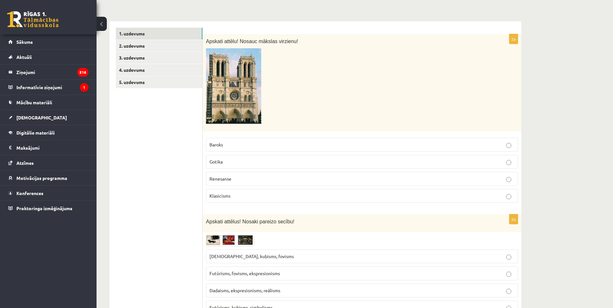
scroll to position [97, 0]
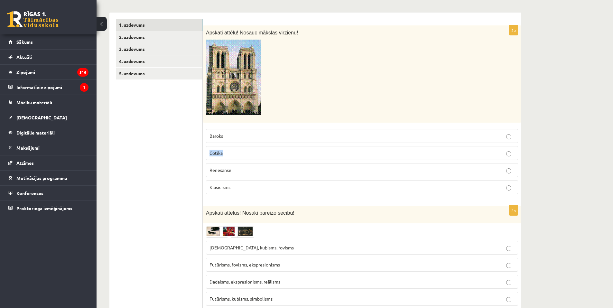
drag, startPoint x: 211, startPoint y: 154, endPoint x: 226, endPoint y: 154, distance: 15.8
click at [226, 154] on p "Gotika" at bounding box center [362, 153] width 305 height 7
click at [276, 153] on p "Gotika" at bounding box center [362, 153] width 305 height 7
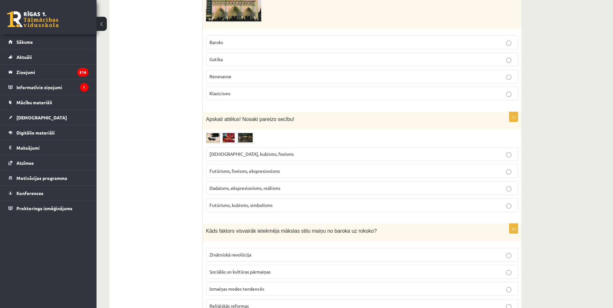
scroll to position [193, 0]
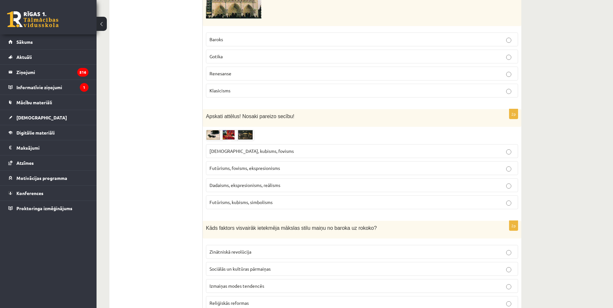
click at [216, 131] on img at bounding box center [230, 135] width 48 height 11
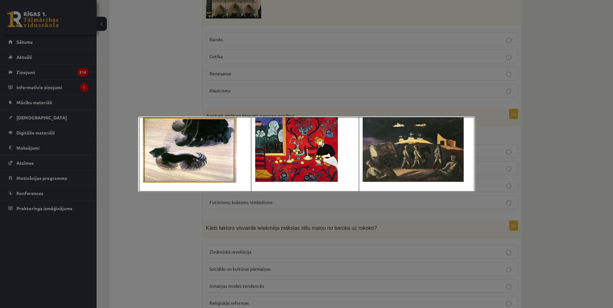
click at [134, 88] on div at bounding box center [306, 154] width 613 height 308
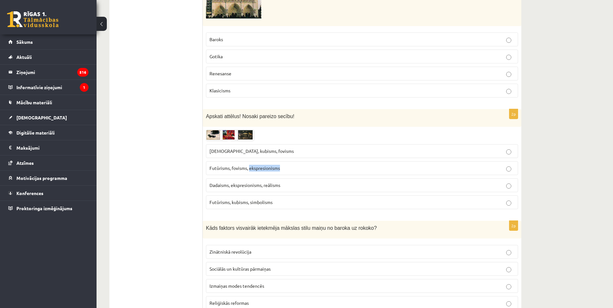
drag, startPoint x: 251, startPoint y: 168, endPoint x: 283, endPoint y: 168, distance: 32.8
click at [283, 168] on p "Futūrisms, fovisms, ekspresionisms" at bounding box center [362, 168] width 305 height 7
drag, startPoint x: 266, startPoint y: 186, endPoint x: 283, endPoint y: 186, distance: 17.7
click at [284, 186] on p "Dadaisms, ekspresionisms, reālisms" at bounding box center [362, 185] width 305 height 7
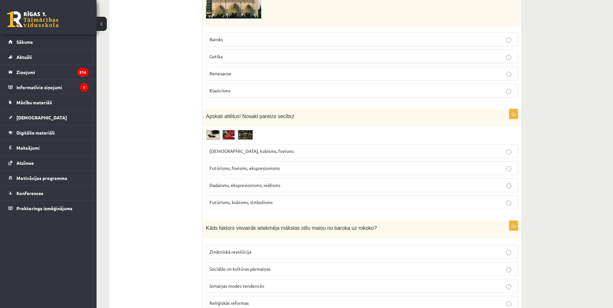
click at [252, 187] on span "Dadaisms, ekspresionisms, reālisms" at bounding box center [245, 185] width 71 height 6
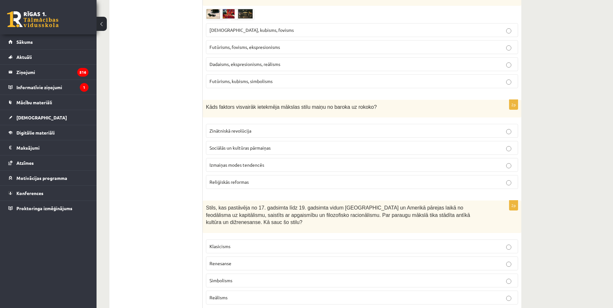
scroll to position [322, 0]
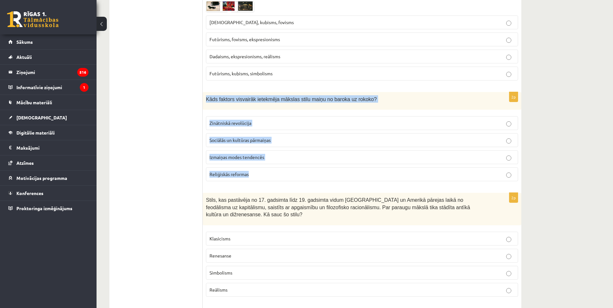
drag, startPoint x: 205, startPoint y: 100, endPoint x: 263, endPoint y: 176, distance: 96.3
click at [263, 176] on div "2p Kāds faktors visvairāk ietekmēja mākslas stilu maiņu no baroka uz rokoko? Zi…" at bounding box center [362, 139] width 319 height 95
copy div "Kāds faktors visvairāk ietekmēja mākslas stilu maiņu no baroka uz rokoko? Zināt…"
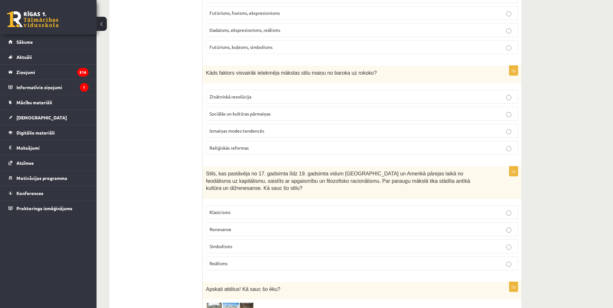
scroll to position [354, 0]
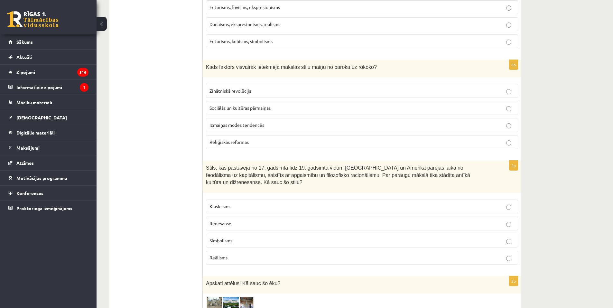
click at [238, 108] on span "Sociālās un kultūras pārmaiņas" at bounding box center [240, 108] width 61 height 6
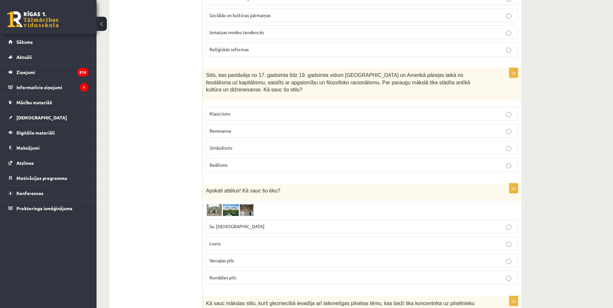
scroll to position [451, 0]
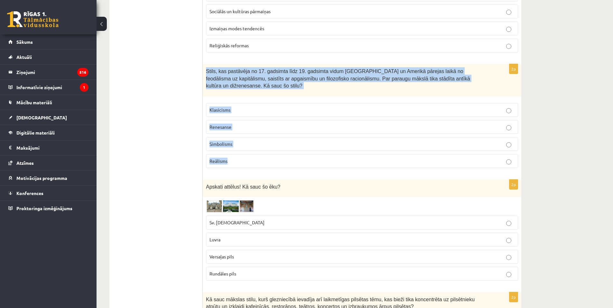
drag, startPoint x: 205, startPoint y: 70, endPoint x: 246, endPoint y: 153, distance: 92.2
click at [246, 153] on div "2p Stils, kas pastāvēja no 17. gadsimta līdz 19. gadsimta vidum Eiropā un Ameri…" at bounding box center [362, 118] width 319 height 109
copy div "Stils, kas pastāvēja no 17. gadsimta līdz 19. gadsimta vidum Eiropā un Amerikā …"
click at [262, 107] on p "Klasicisms" at bounding box center [362, 110] width 305 height 7
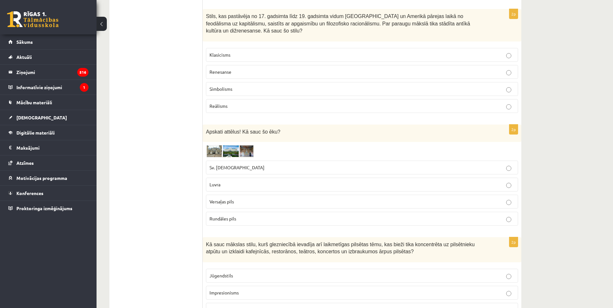
scroll to position [515, 0]
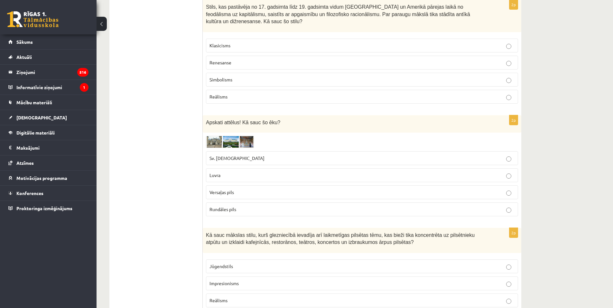
click at [223, 136] on img at bounding box center [230, 142] width 48 height 12
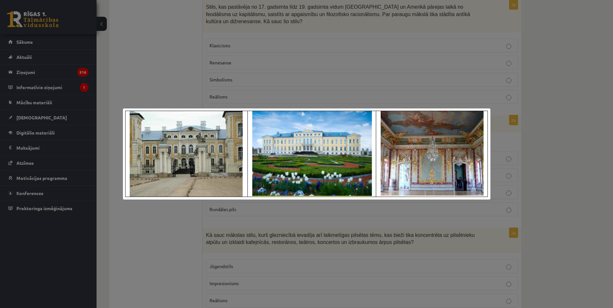
click at [176, 92] on div at bounding box center [306, 154] width 613 height 308
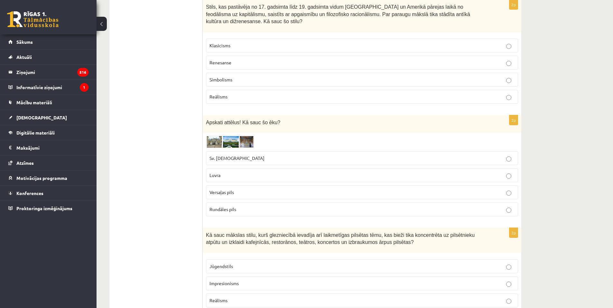
click at [252, 137] on img at bounding box center [230, 142] width 48 height 12
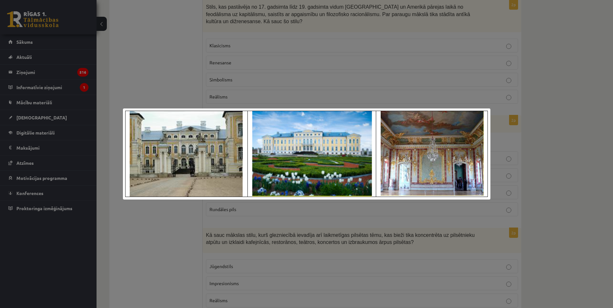
click at [192, 92] on div at bounding box center [306, 154] width 613 height 308
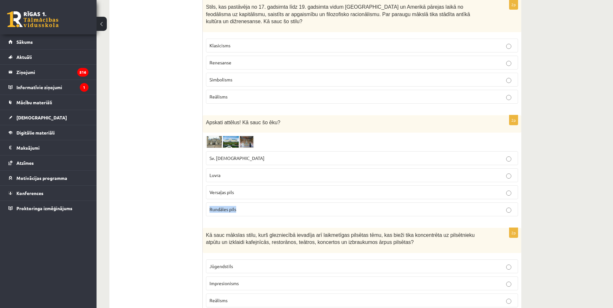
drag, startPoint x: 209, startPoint y: 201, endPoint x: 237, endPoint y: 204, distance: 28.1
click at [237, 204] on label "Rundāles pils" at bounding box center [362, 210] width 312 height 14
click at [264, 203] on label "Rundāles pils" at bounding box center [362, 210] width 312 height 14
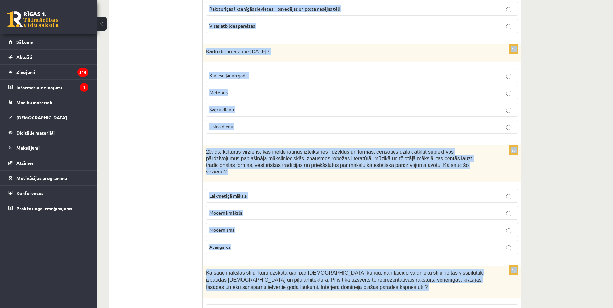
scroll to position [1493, 0]
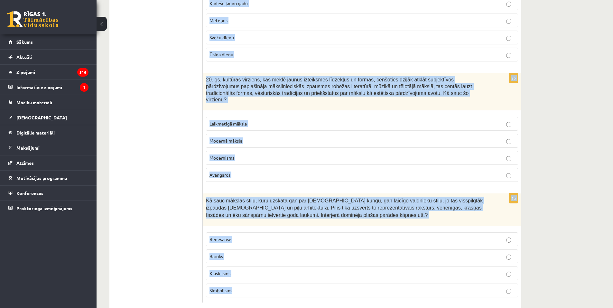
drag, startPoint x: 206, startPoint y: 133, endPoint x: 399, endPoint y: 303, distance: 257.3
copy form "Kā sauc mākslas stilu, kurš glezniecībā ievadīja arī laikmetīgas pilsētas tēmu,…"
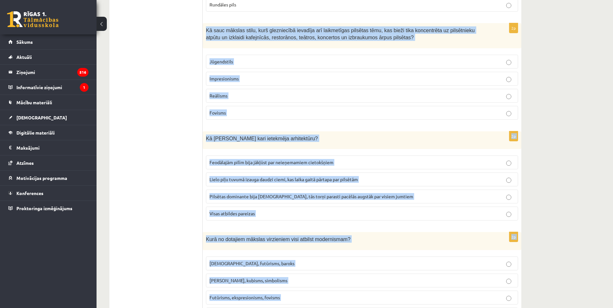
scroll to position [720, 0]
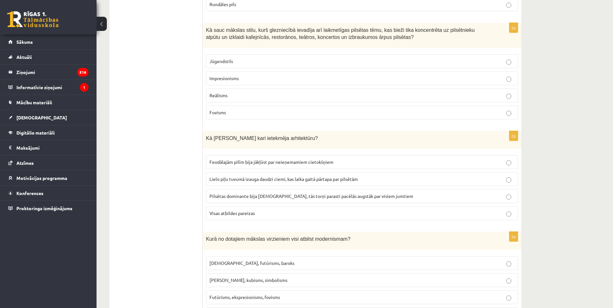
click at [165, 72] on ul "1. uzdevums 2. uzdevums 3. uzdevums 4. uzdevums 5. uzdevums" at bounding box center [159, 235] width 87 height 1680
click at [263, 75] on p "Impresionisms" at bounding box center [362, 78] width 305 height 7
click at [241, 210] on span "Visas atbildes pareizas" at bounding box center [232, 213] width 45 height 6
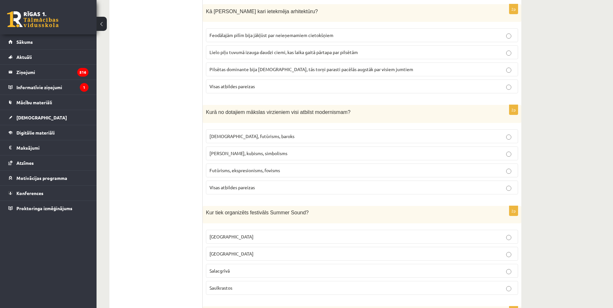
scroll to position [849, 0]
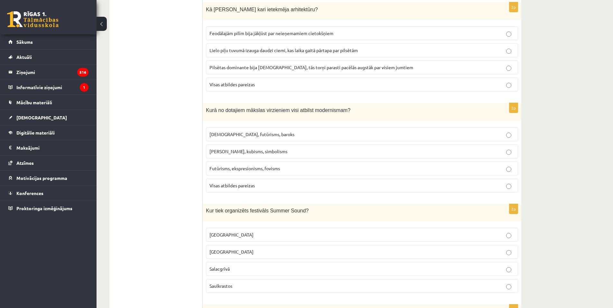
click at [275, 166] on span "Futūrisms, ekspresionisms, fovisms" at bounding box center [245, 169] width 71 height 6
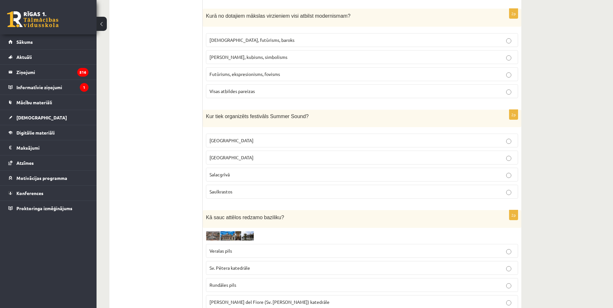
scroll to position [946, 0]
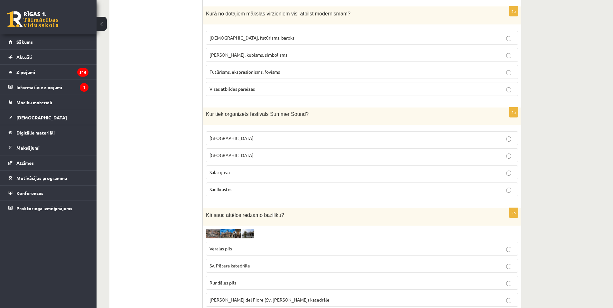
click at [247, 152] on p "Liepājā" at bounding box center [362, 155] width 305 height 7
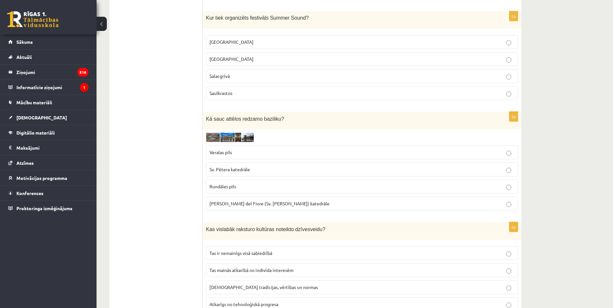
scroll to position [1042, 0]
click at [225, 132] on img at bounding box center [230, 136] width 48 height 9
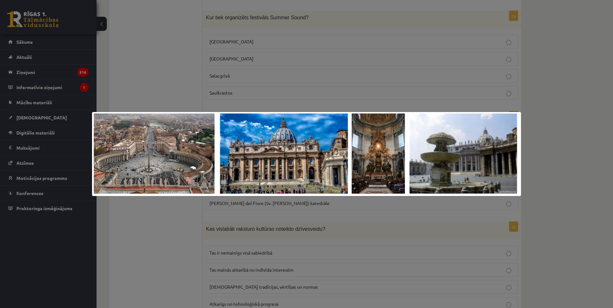
click at [140, 94] on div at bounding box center [306, 154] width 613 height 308
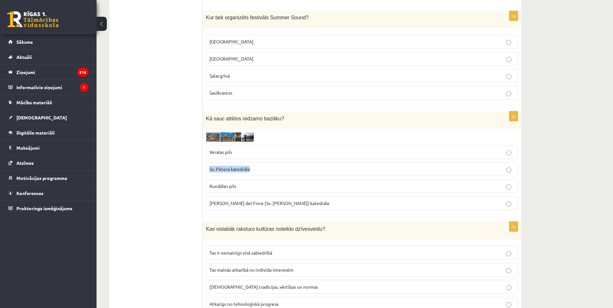
drag, startPoint x: 209, startPoint y: 159, endPoint x: 251, endPoint y: 163, distance: 41.7
click at [251, 163] on label "Sv. Pētera katedrāle" at bounding box center [362, 169] width 312 height 14
click at [222, 132] on img at bounding box center [230, 136] width 48 height 9
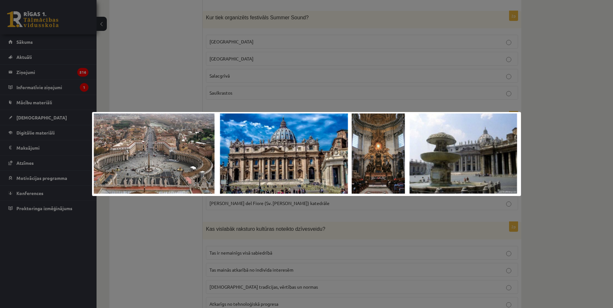
click at [134, 57] on div at bounding box center [306, 154] width 613 height 308
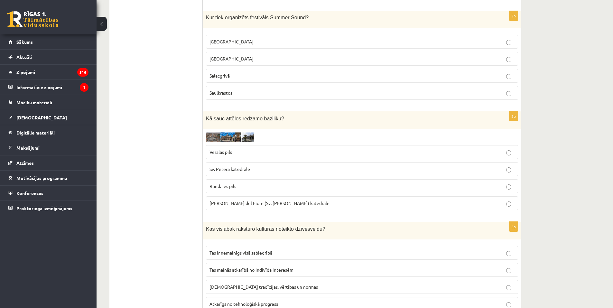
click at [237, 166] on span "Sv. Pētera katedrāle" at bounding box center [230, 169] width 41 height 6
drag, startPoint x: 209, startPoint y: 197, endPoint x: 300, endPoint y: 198, distance: 91.8
click at [309, 196] on label "Santa Maria del Fiore (Sv. Marijas Ziedu) katedrāle" at bounding box center [362, 203] width 312 height 14
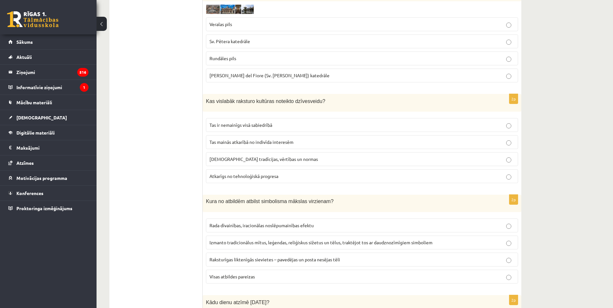
scroll to position [1171, 0]
click at [304, 155] on p "Sabiedrības tradīcijas, vērtības un normas" at bounding box center [362, 158] width 305 height 7
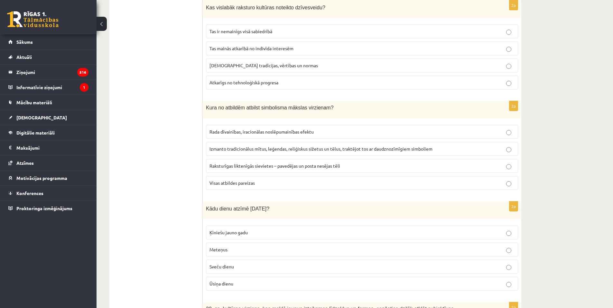
scroll to position [1268, 0]
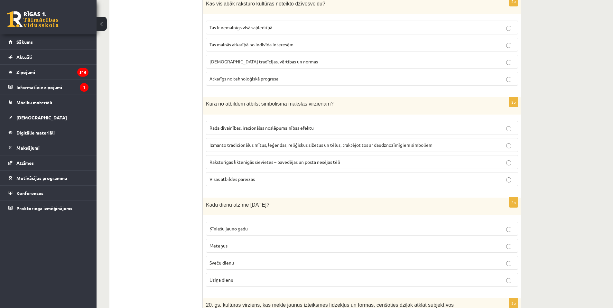
click at [289, 172] on label "Visas atbildes pareizas" at bounding box center [362, 179] width 312 height 14
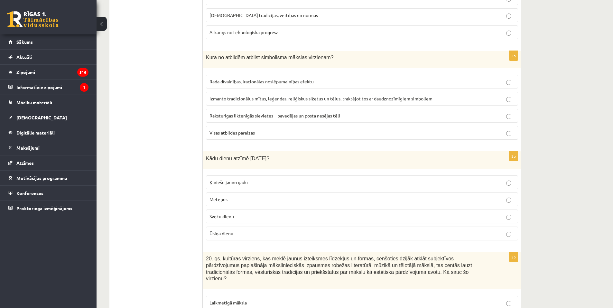
scroll to position [1364, 0]
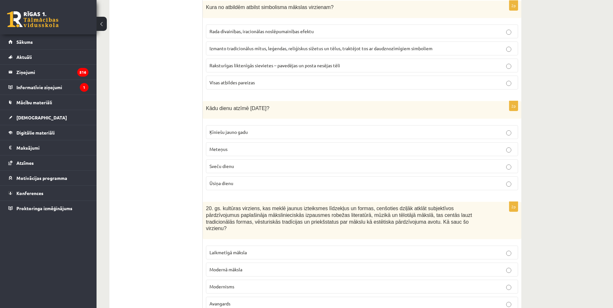
click at [258, 163] on p "Sveču dienu" at bounding box center [362, 166] width 305 height 7
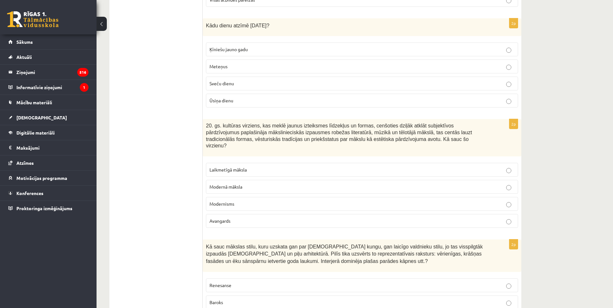
scroll to position [1461, 0]
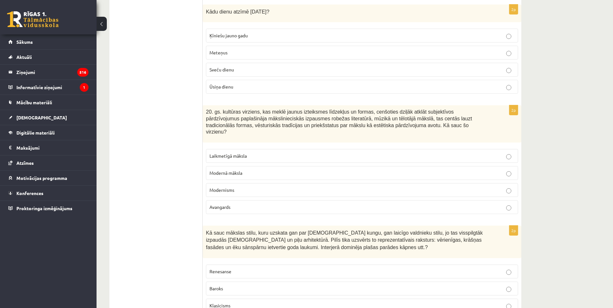
click at [249, 187] on p "Modernisms" at bounding box center [362, 190] width 305 height 7
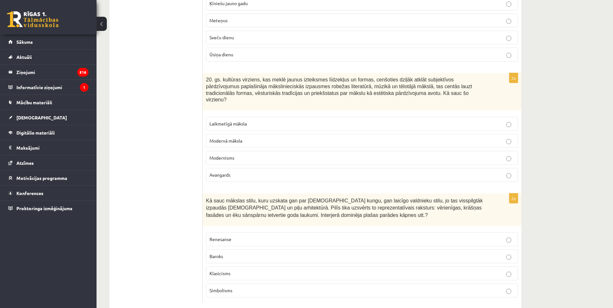
click at [224, 253] on p "Baroks" at bounding box center [362, 256] width 305 height 7
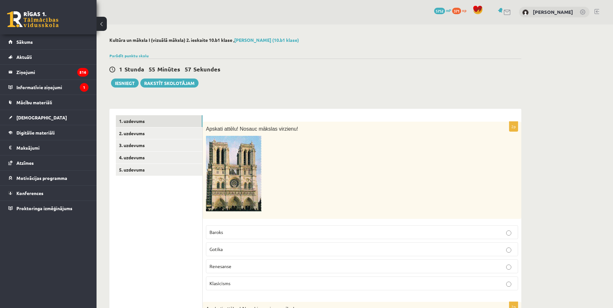
scroll to position [0, 0]
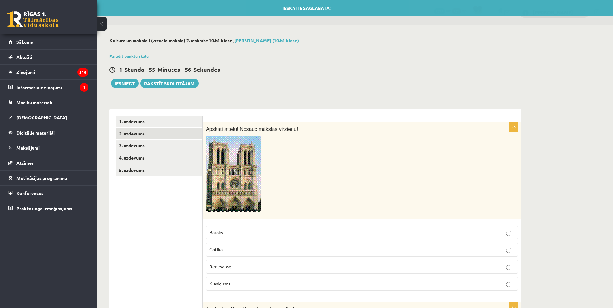
click at [165, 133] on link "2. uzdevums" at bounding box center [159, 134] width 87 height 12
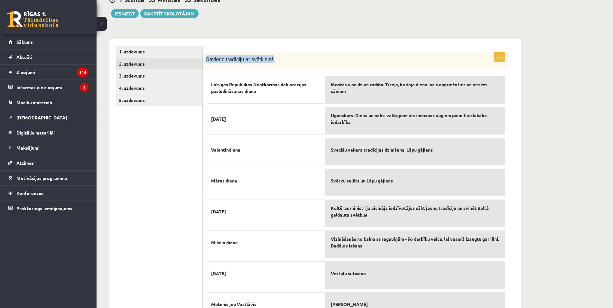
scroll to position [166, 0]
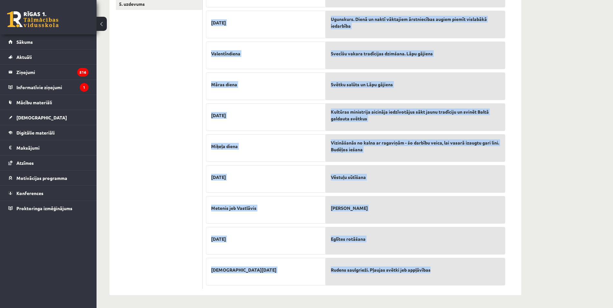
drag, startPoint x: 207, startPoint y: 61, endPoint x: 463, endPoint y: 274, distance: 332.7
click at [467, 276] on div "10p Savieno tradīciju ar svētkiem! Latvijas Republikas Neatkarības deklarācijas…" at bounding box center [356, 122] width 306 height 333
copy div "Savieno tradīciju ar svētkiem! Latvijas Republikas Neatkarības deklarācijas pas…"
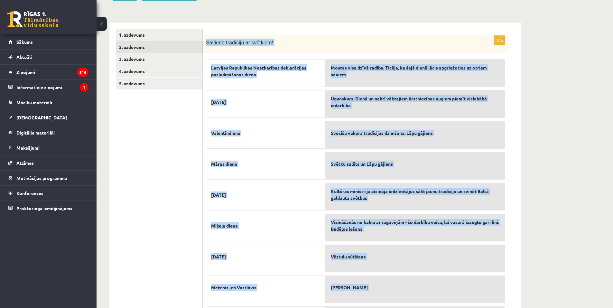
scroll to position [70, 0]
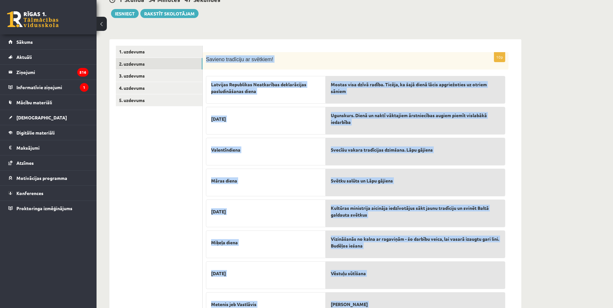
copy div "Savieno tradīciju ar svētkiem! Latvijas Republikas Neatkarības deklarācijas pas…"
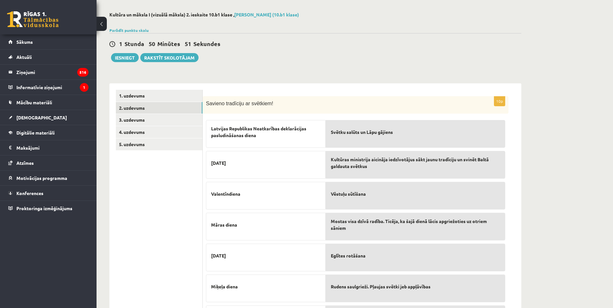
scroll to position [5, 0]
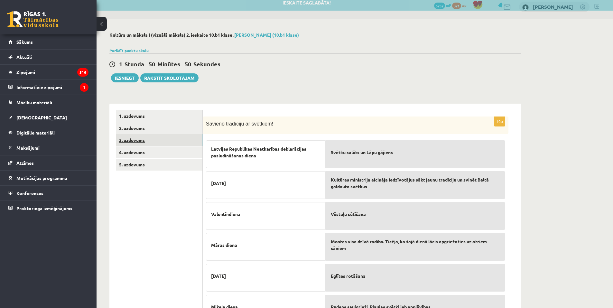
click at [173, 140] on link "3. uzdevums" at bounding box center [159, 140] width 87 height 12
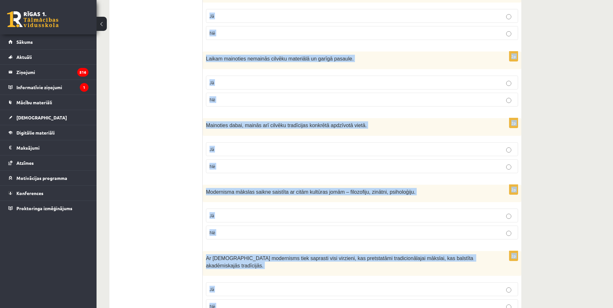
scroll to position [1182, 0]
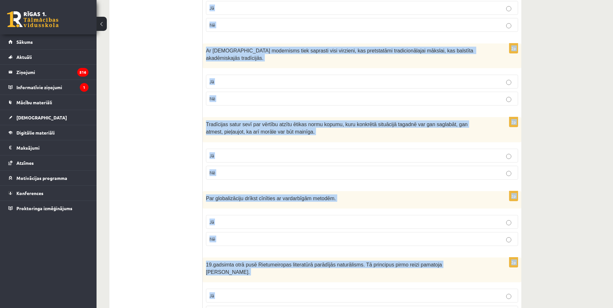
drag, startPoint x: 210, startPoint y: 110, endPoint x: 367, endPoint y: 308, distance: 253.3
copy form "Vai apgalvojumi ir pareizi? 2p Sirreālisma kustība ir saistība ar Darvina teori…"
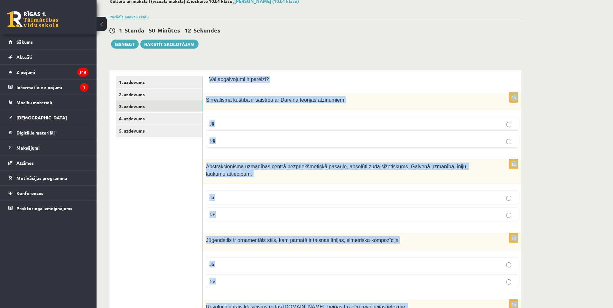
scroll to position [64, 0]
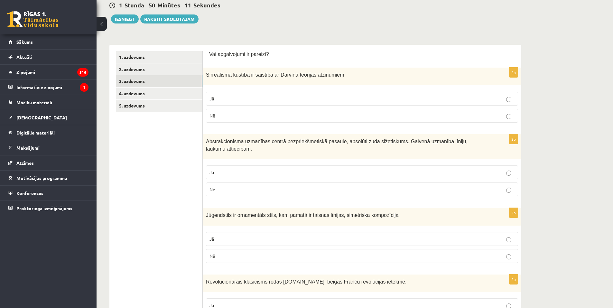
click at [226, 117] on p "Nē" at bounding box center [362, 115] width 305 height 7
click at [227, 154] on div "2p Abstrakcionisma uzmanības centrā bezpriekšmetiskā pasaule, absolūti zuda siž…" at bounding box center [362, 167] width 319 height 67
click at [227, 162] on fieldset "Jā Nē" at bounding box center [362, 180] width 312 height 36
click at [228, 169] on p "Jā" at bounding box center [362, 172] width 305 height 7
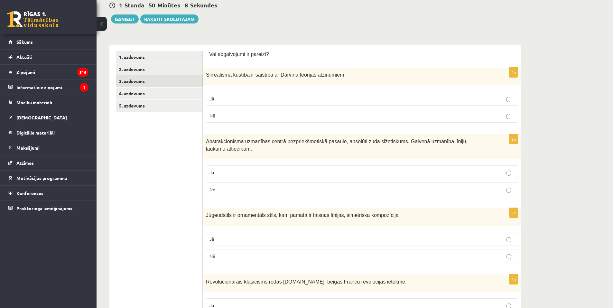
click at [232, 254] on label "Nē" at bounding box center [362, 256] width 312 height 14
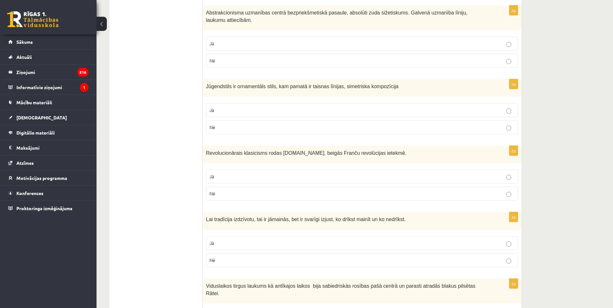
click at [242, 175] on label "Jā" at bounding box center [362, 177] width 312 height 14
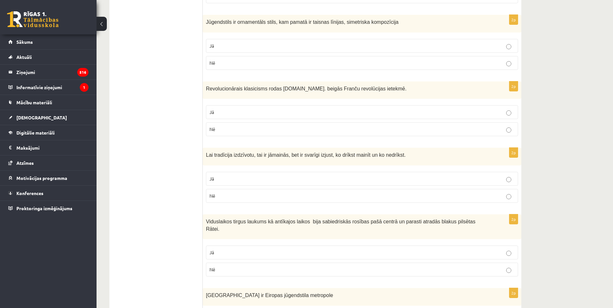
click at [245, 175] on p "Jā" at bounding box center [362, 178] width 305 height 7
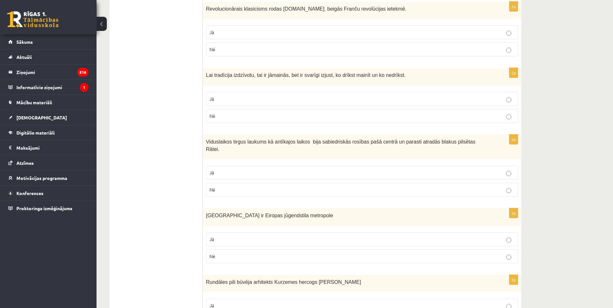
scroll to position [354, 0]
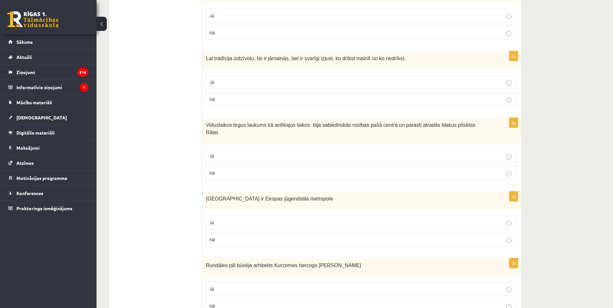
click at [233, 149] on label "Jā" at bounding box center [362, 156] width 312 height 14
drag, startPoint x: 230, startPoint y: 210, endPoint x: 227, endPoint y: 203, distance: 8.4
click at [230, 219] on p "Jā" at bounding box center [362, 222] width 305 height 7
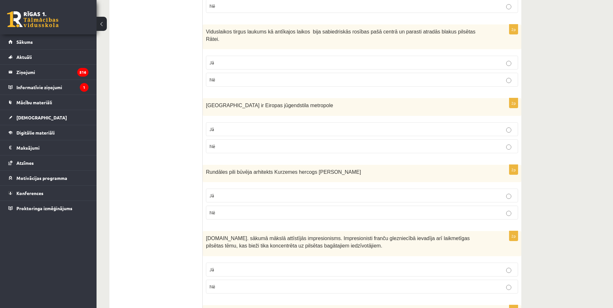
scroll to position [483, 0]
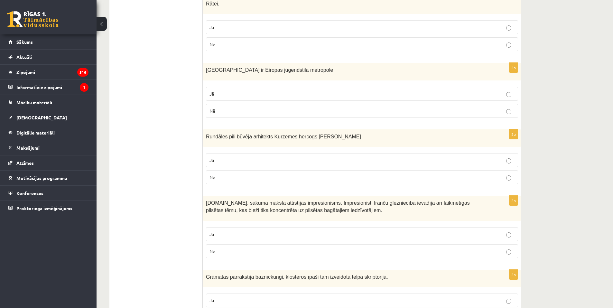
click at [223, 174] on p "Nē" at bounding box center [362, 177] width 305 height 7
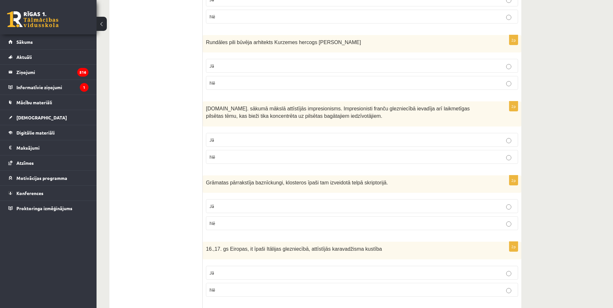
scroll to position [580, 0]
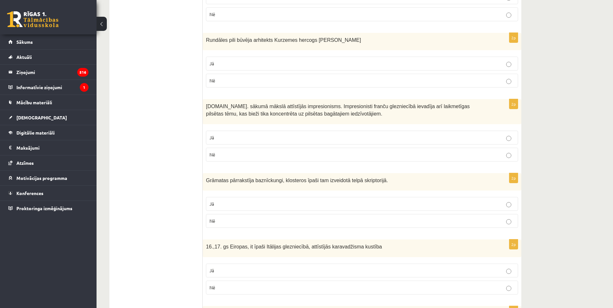
click at [253, 134] on p "Jā" at bounding box center [362, 137] width 305 height 7
click at [223, 201] on p "Jā" at bounding box center [362, 204] width 305 height 7
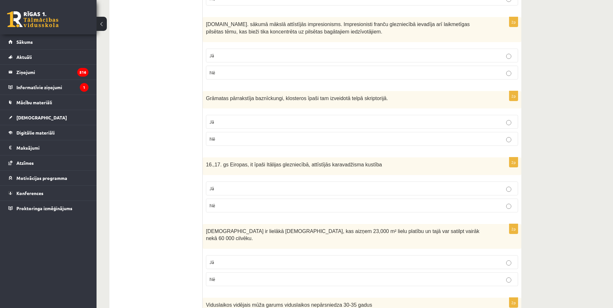
scroll to position [676, 0]
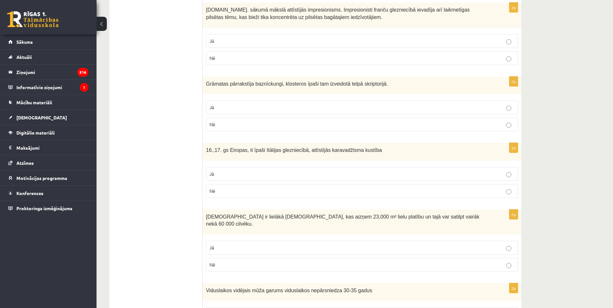
click at [224, 171] on p "Jā" at bounding box center [362, 174] width 305 height 7
click at [230, 244] on p "Jā" at bounding box center [362, 247] width 305 height 7
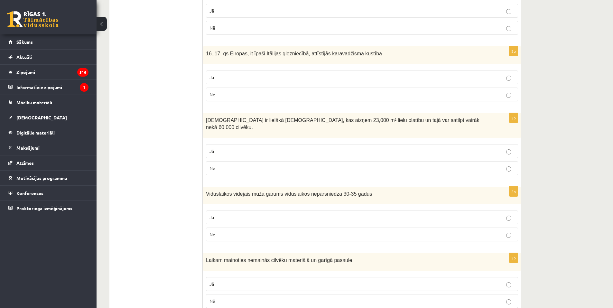
click at [226, 214] on p "Jā" at bounding box center [362, 217] width 305 height 7
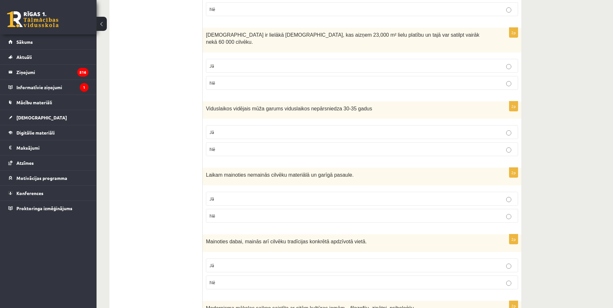
scroll to position [869, 0]
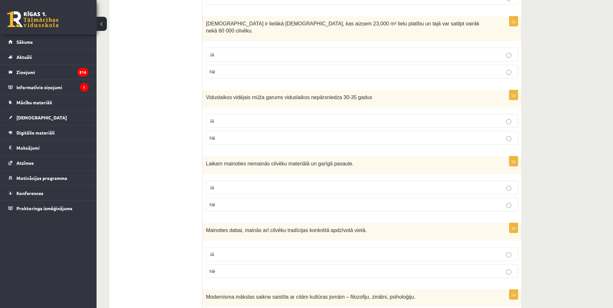
click at [220, 201] on p "Nē" at bounding box center [362, 204] width 305 height 7
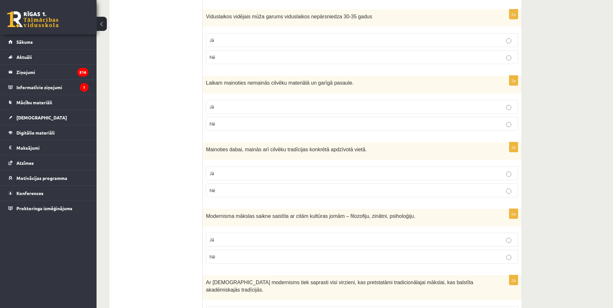
scroll to position [966, 0]
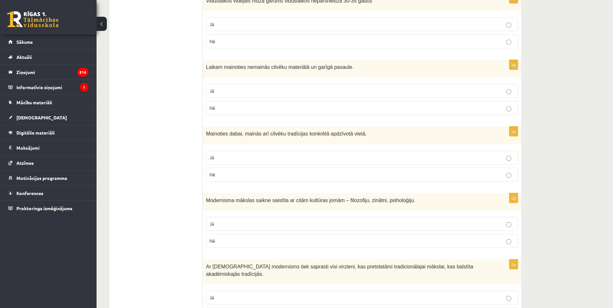
click at [242, 154] on p "Jā" at bounding box center [362, 157] width 305 height 7
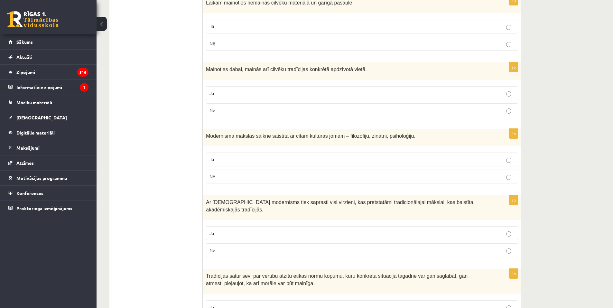
click at [234, 156] on p "Jā" at bounding box center [362, 159] width 305 height 7
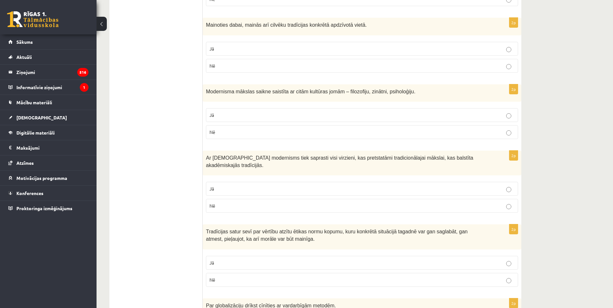
scroll to position [1127, 0]
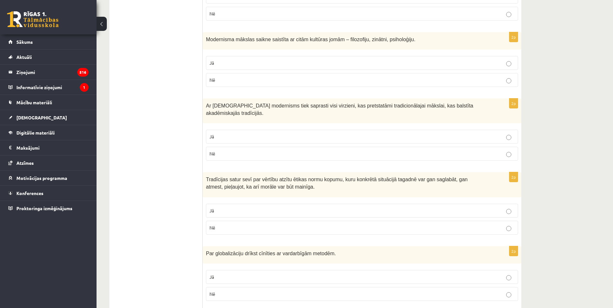
click at [236, 133] on p "Jā" at bounding box center [362, 136] width 305 height 7
click at [239, 207] on p "Jā" at bounding box center [362, 210] width 305 height 7
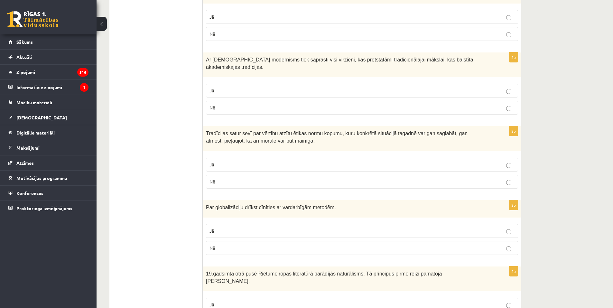
scroll to position [1182, 0]
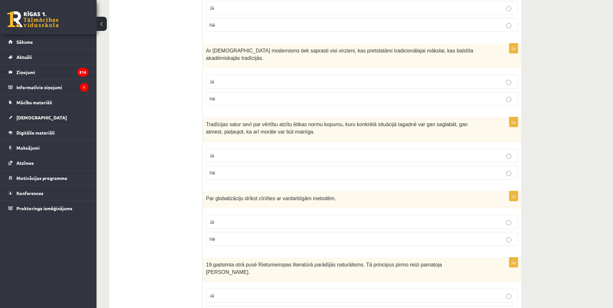
click at [228, 219] on p "Jā" at bounding box center [362, 222] width 305 height 7
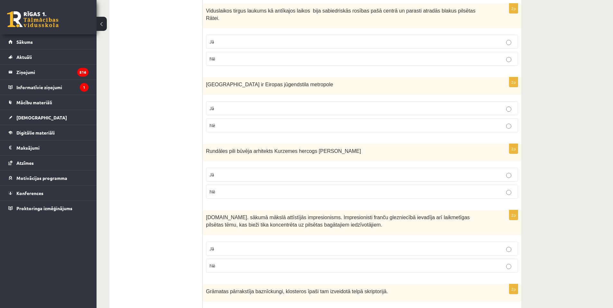
scroll to position [474, 0]
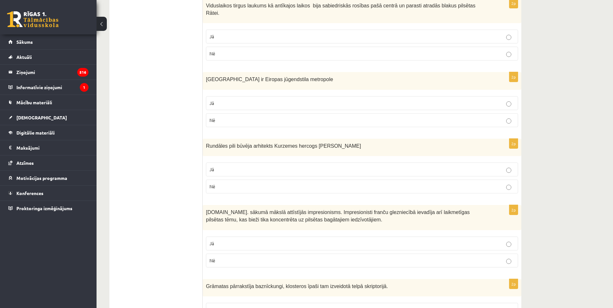
click at [253, 166] on p "Jā" at bounding box center [362, 169] width 305 height 7
click at [222, 257] on p "Nē" at bounding box center [362, 260] width 305 height 7
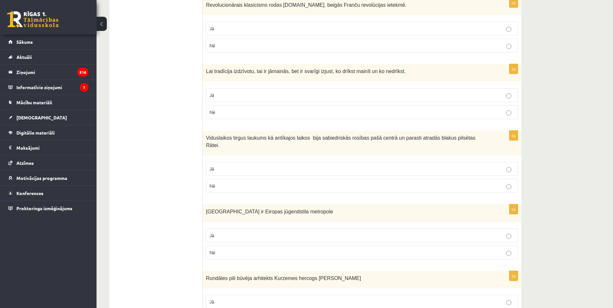
scroll to position [419, 0]
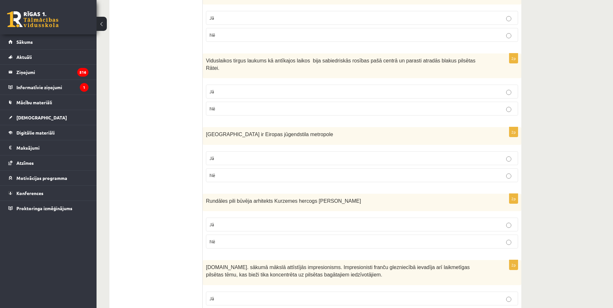
click at [278, 235] on label "Nē" at bounding box center [362, 242] width 312 height 14
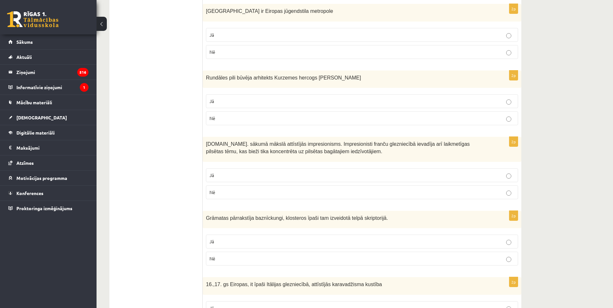
scroll to position [547, 0]
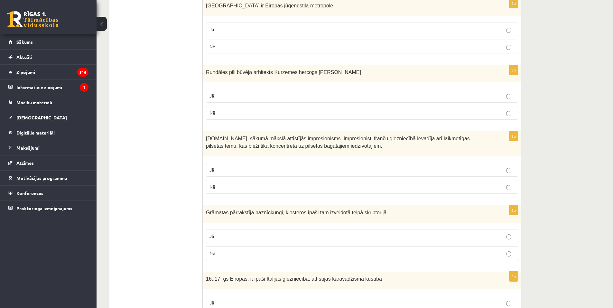
click at [238, 166] on p "Jā" at bounding box center [362, 169] width 305 height 7
click at [240, 233] on p "Jā" at bounding box center [362, 236] width 305 height 7
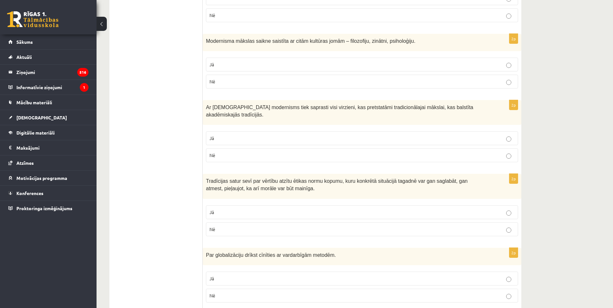
scroll to position [1182, 0]
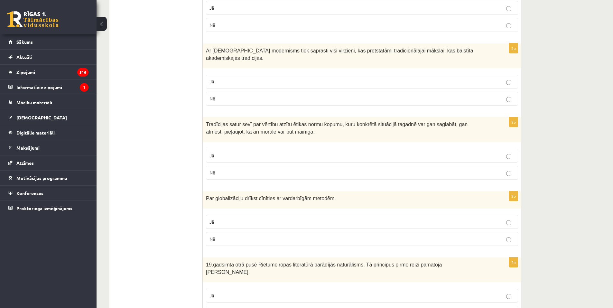
click at [274, 292] on p "Jā" at bounding box center [362, 295] width 305 height 7
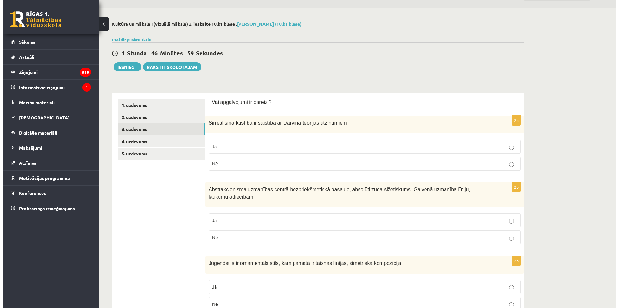
scroll to position [0, 0]
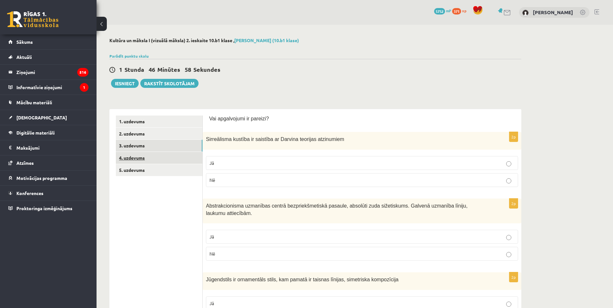
click at [156, 153] on link "4. uzdevums" at bounding box center [159, 158] width 87 height 12
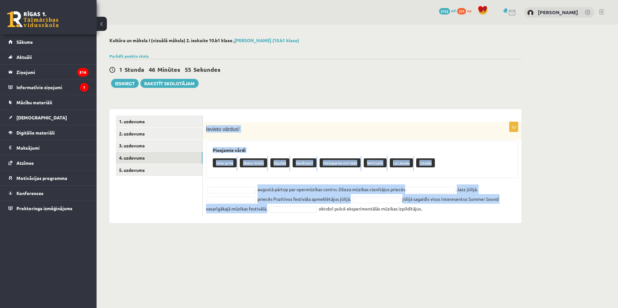
drag, startPoint x: 205, startPoint y: 128, endPoint x: 303, endPoint y: 210, distance: 128.7
click at [303, 214] on div "5p Ievieto vārdus! Pieejamie vārdi Salacgrīva Skaņu mežs Sigulda Saulkrasti Mež…" at bounding box center [362, 169] width 319 height 95
copy div "Ievieto vārdus! Pieejamie vārdi Salacgrīva Skaņu mežs Sigulda Saulkrasti Mežapa…"
click at [225, 254] on body "0 Dāvanas 5752 mP 371 xp Arnella Baijere Sākums Aktuāli Kā mācīties eSKOLĀ Kont…" at bounding box center [309, 154] width 618 height 308
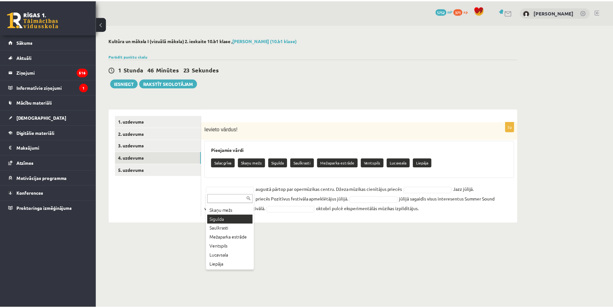
scroll to position [24, 0]
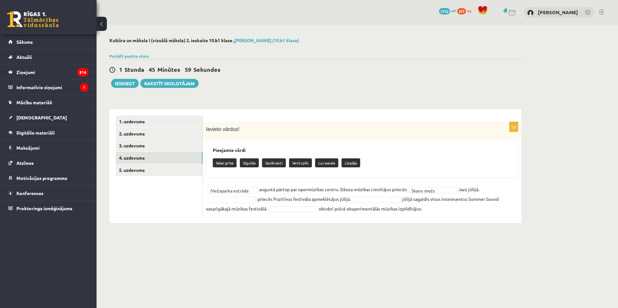
drag, startPoint x: 205, startPoint y: 127, endPoint x: 429, endPoint y: 215, distance: 241.0
click at [429, 216] on div "**********" at bounding box center [362, 169] width 319 height 95
drag, startPoint x: 353, startPoint y: 200, endPoint x: 504, endPoint y: 195, distance: 151.4
click at [504, 195] on fieldset "**********" at bounding box center [362, 199] width 312 height 29
copy fieldset "jūlijā sagaidīs visus interesentus Summer Sound"
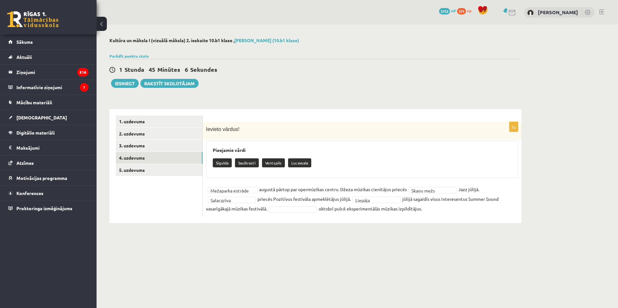
drag, startPoint x: 340, startPoint y: 208, endPoint x: 425, endPoint y: 206, distance: 85.1
click at [425, 206] on fieldset "**********" at bounding box center [362, 199] width 312 height 29
copy fieldset "oktobrī pulcē eksperimentālās mūzikas izpildītājus."
click at [139, 169] on link "5. uzdevums" at bounding box center [159, 170] width 87 height 12
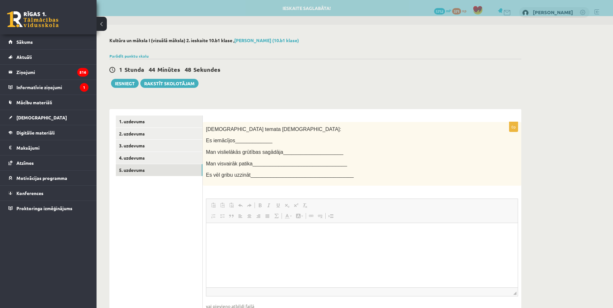
scroll to position [0, 0]
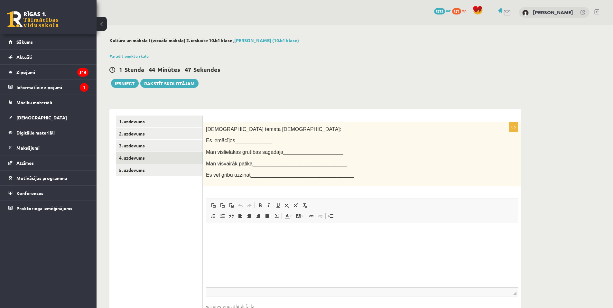
click at [174, 157] on link "4. uzdevums" at bounding box center [159, 158] width 87 height 12
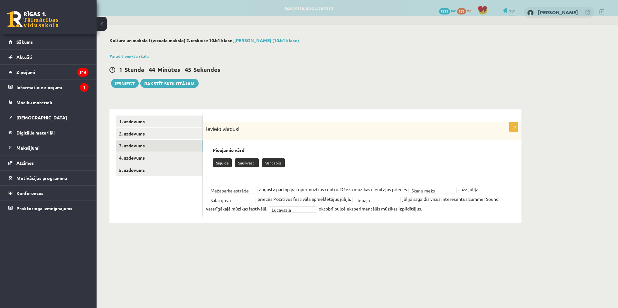
click at [157, 148] on link "3. uzdevums" at bounding box center [159, 146] width 87 height 12
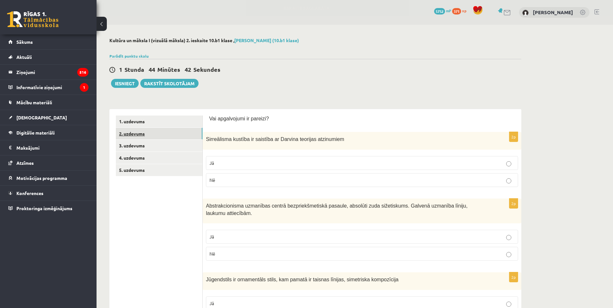
click at [167, 136] on link "2. uzdevums" at bounding box center [159, 134] width 87 height 12
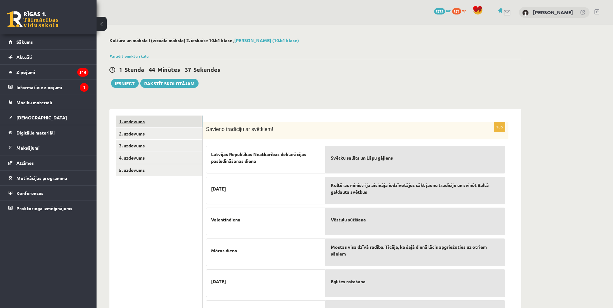
click at [148, 123] on link "1. uzdevums" at bounding box center [159, 122] width 87 height 12
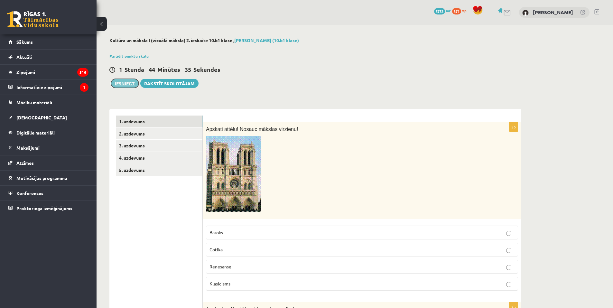
click at [120, 81] on button "Iesniegt" at bounding box center [125, 83] width 28 height 9
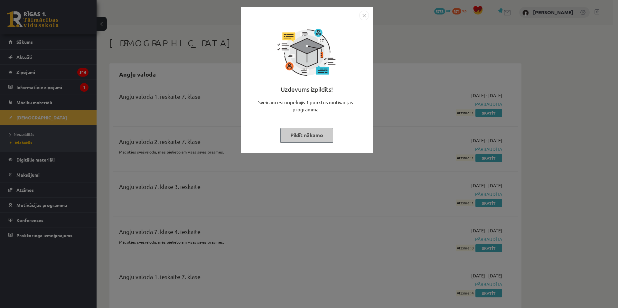
click at [365, 17] on img "Close" at bounding box center [364, 16] width 10 height 10
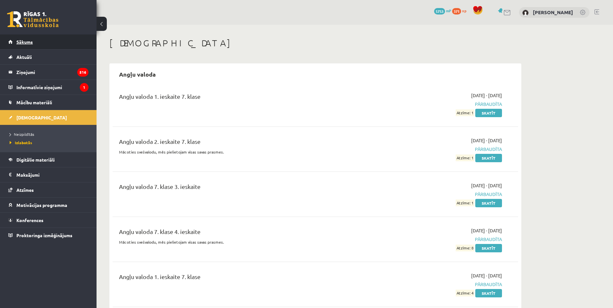
click at [49, 43] on link "Sākums" at bounding box center [48, 41] width 80 height 15
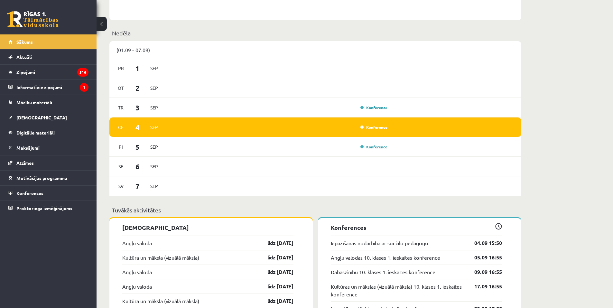
scroll to position [354, 0]
